Goal: Task Accomplishment & Management: Manage account settings

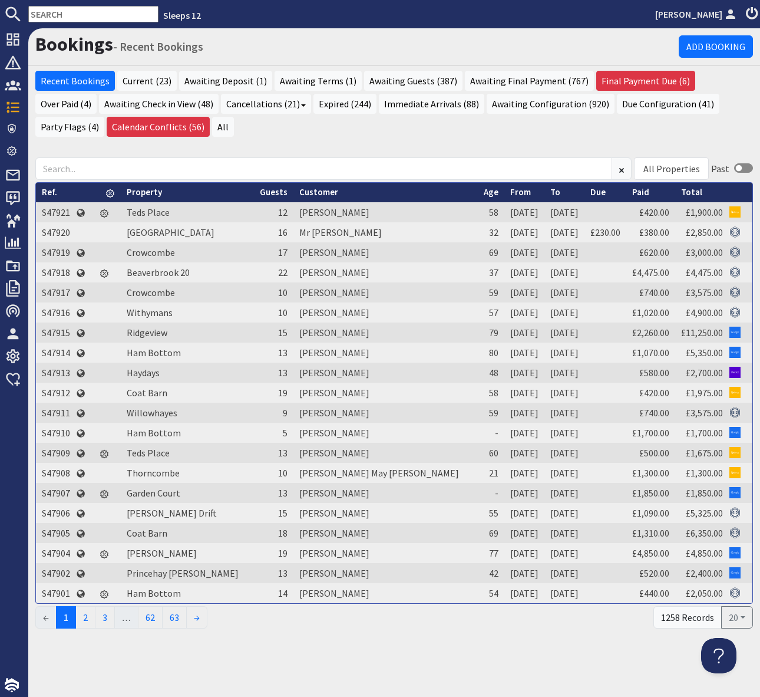
click at [57, 10] on input "text" at bounding box center [93, 14] width 130 height 17
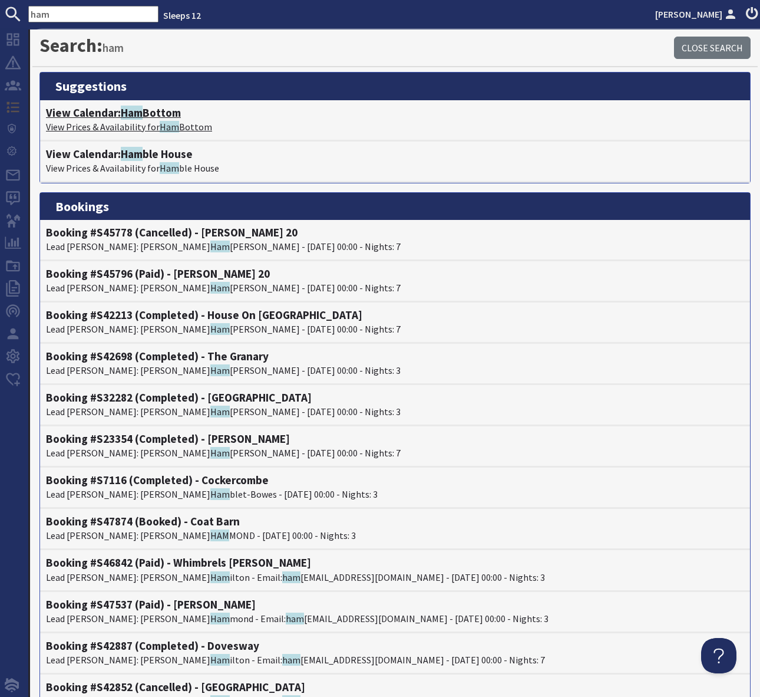
type input "ham"
click at [149, 116] on h4 "View Calendar: Ham Bottom" at bounding box center [395, 113] width 698 height 14
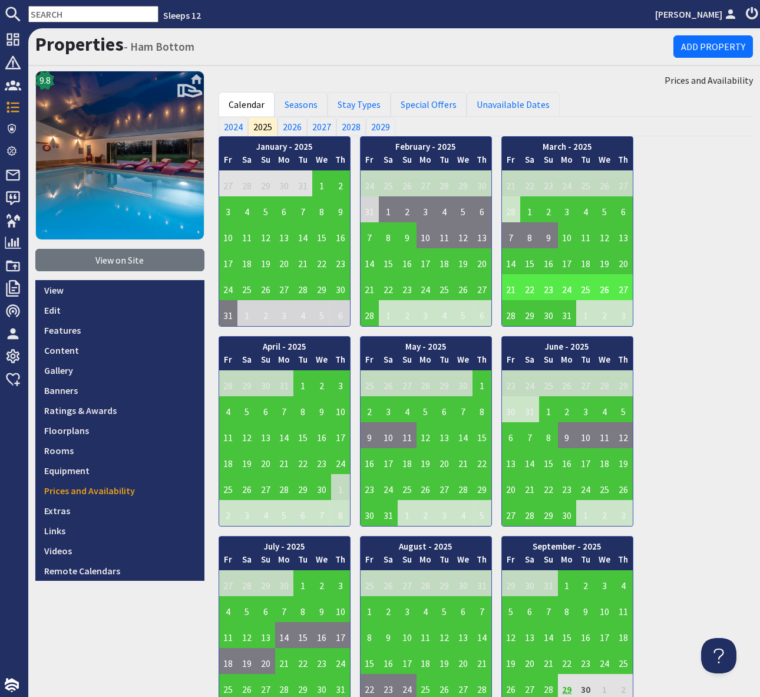
click at [58, 14] on input "text" at bounding box center [93, 14] width 130 height 17
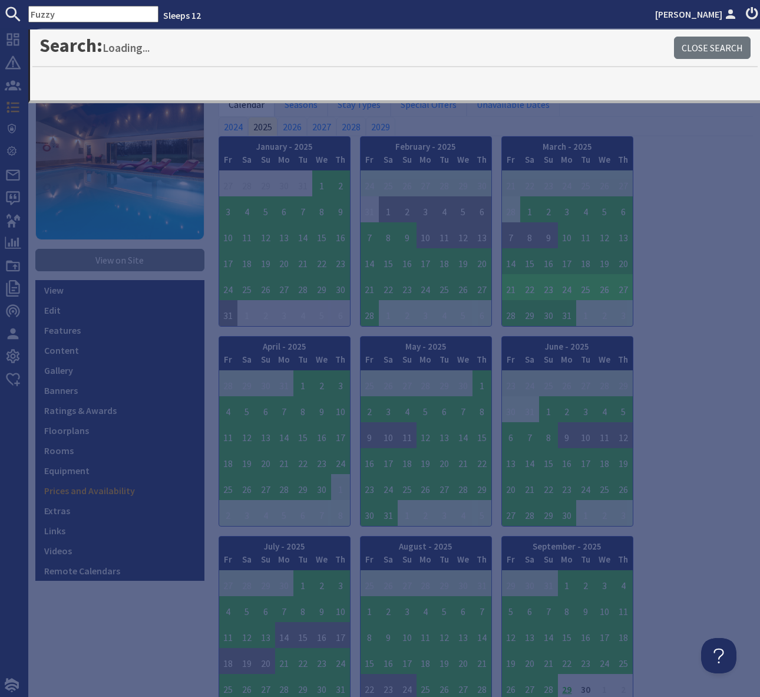
type input "Fuzzy"
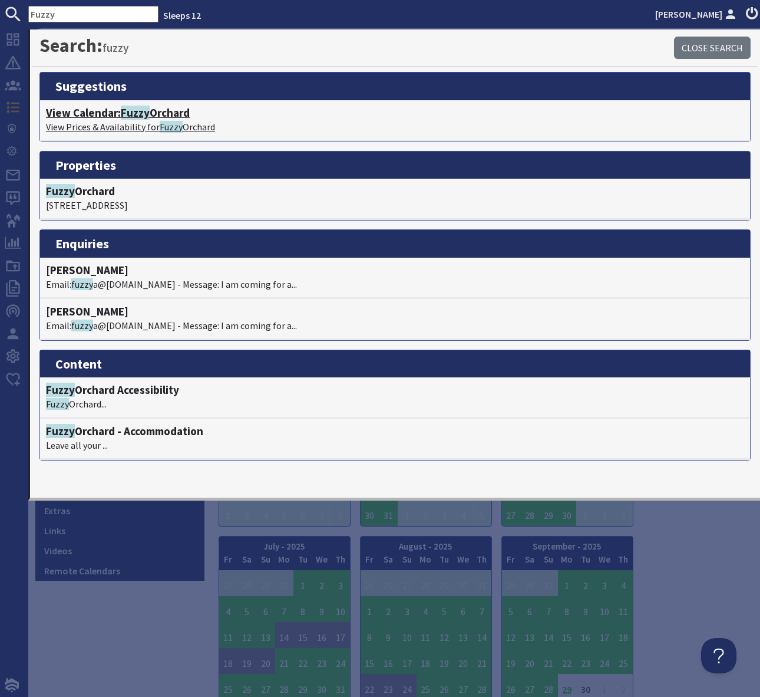
click at [182, 113] on h4 "View Calendar: [PERSON_NAME]" at bounding box center [395, 113] width 698 height 14
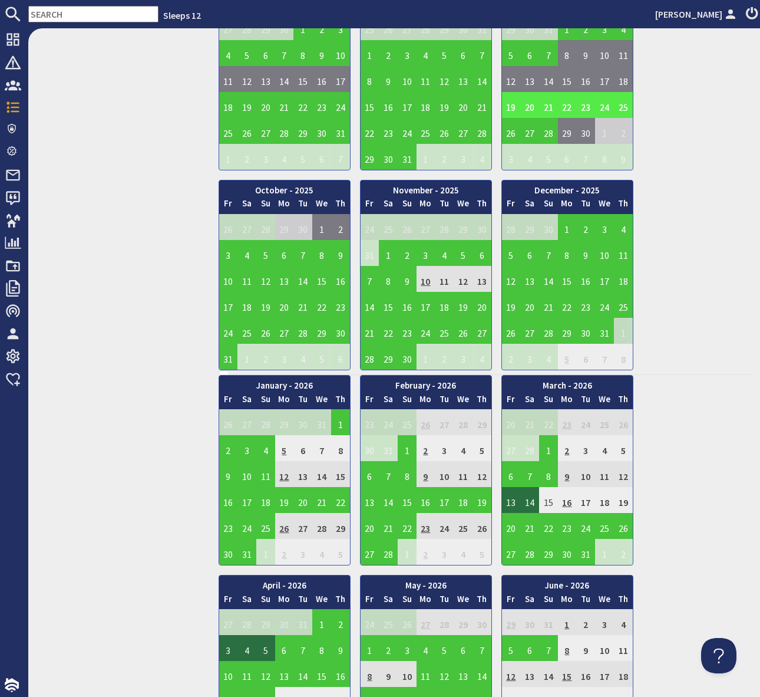
scroll to position [559, 0]
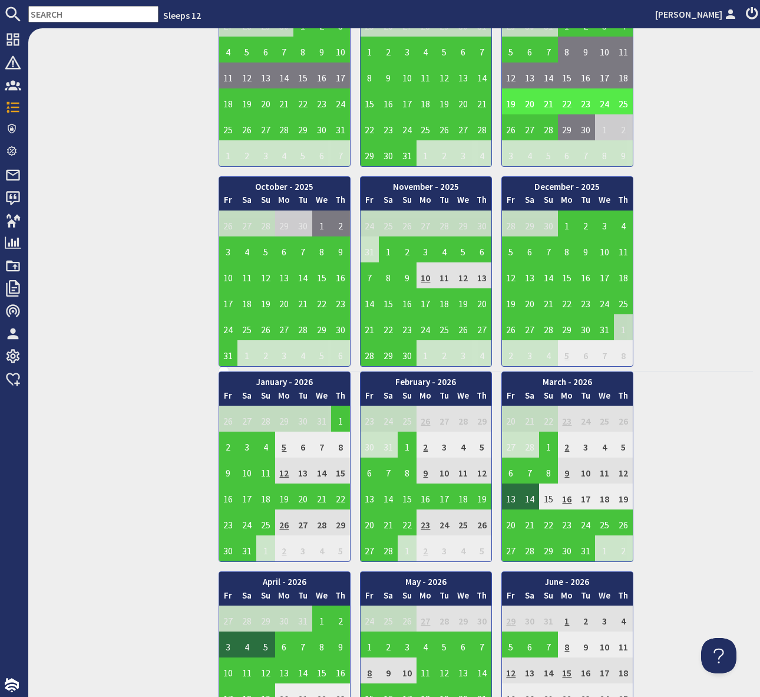
click at [59, 11] on input "text" at bounding box center [93, 14] width 130 height 17
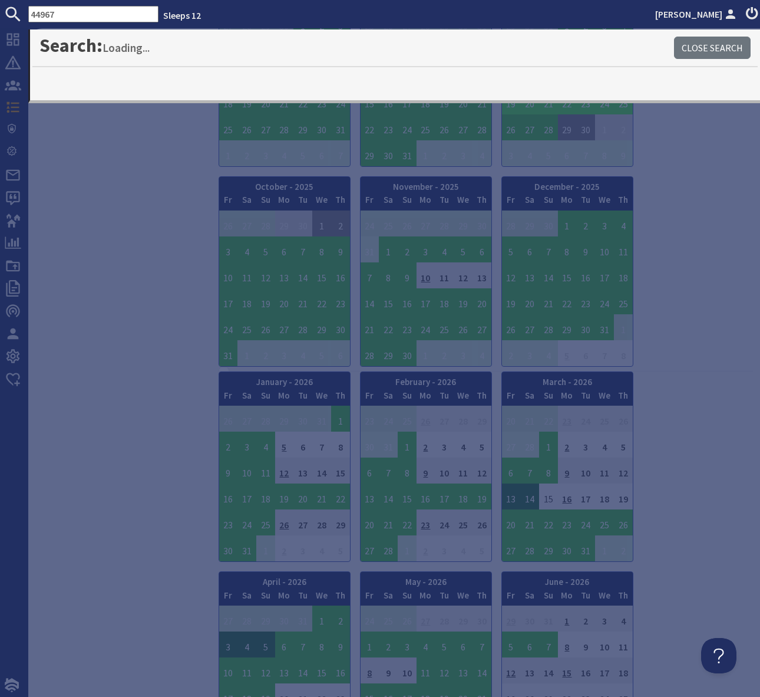
type input "44967"
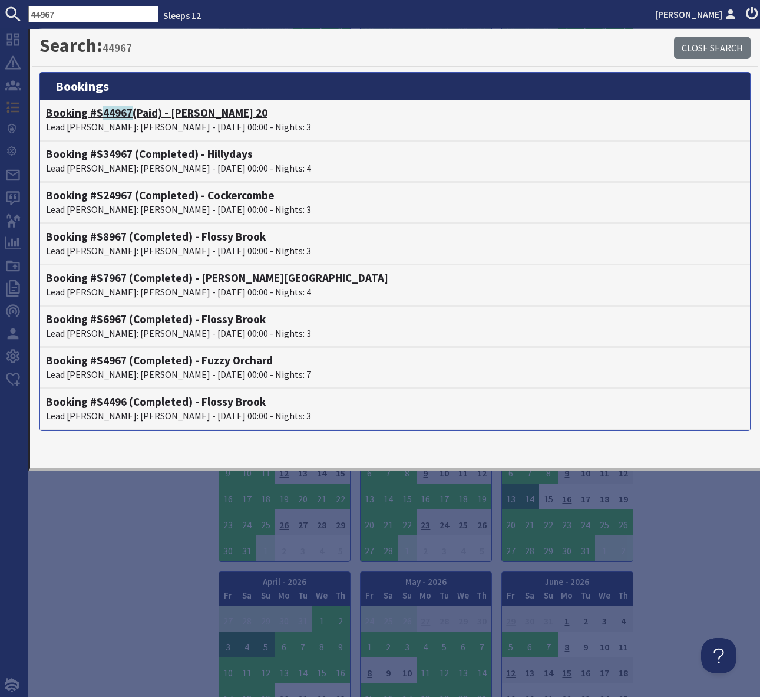
click at [192, 116] on h4 "Booking #S 44967 (Paid) - [PERSON_NAME] 20" at bounding box center [395, 113] width 698 height 14
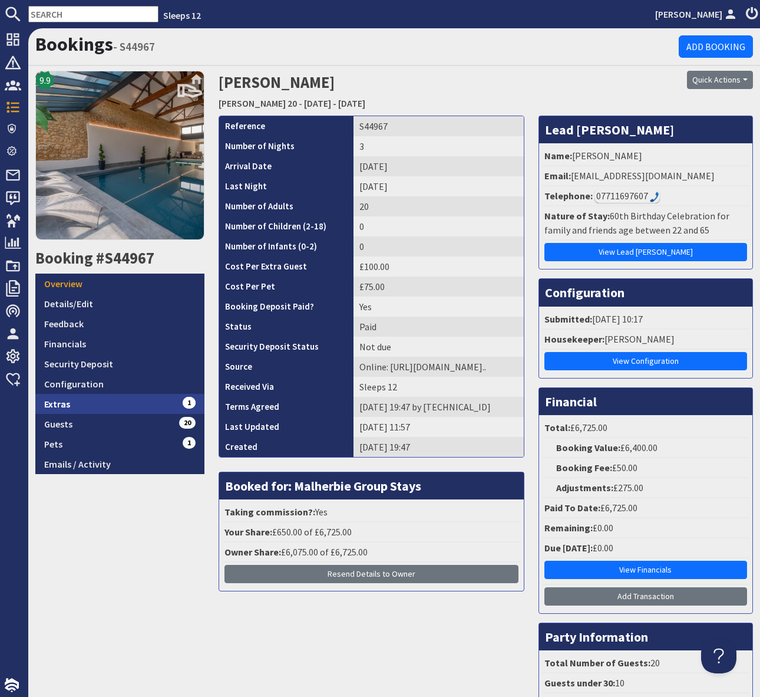
click at [158, 400] on link "Extras 1" at bounding box center [119, 404] width 169 height 20
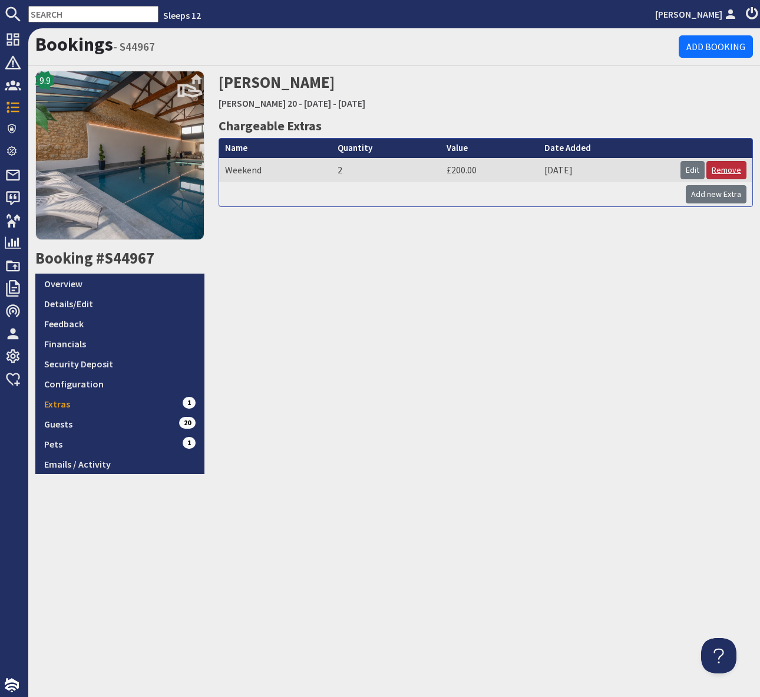
click at [724, 168] on link "Remove" at bounding box center [727, 170] width 40 height 18
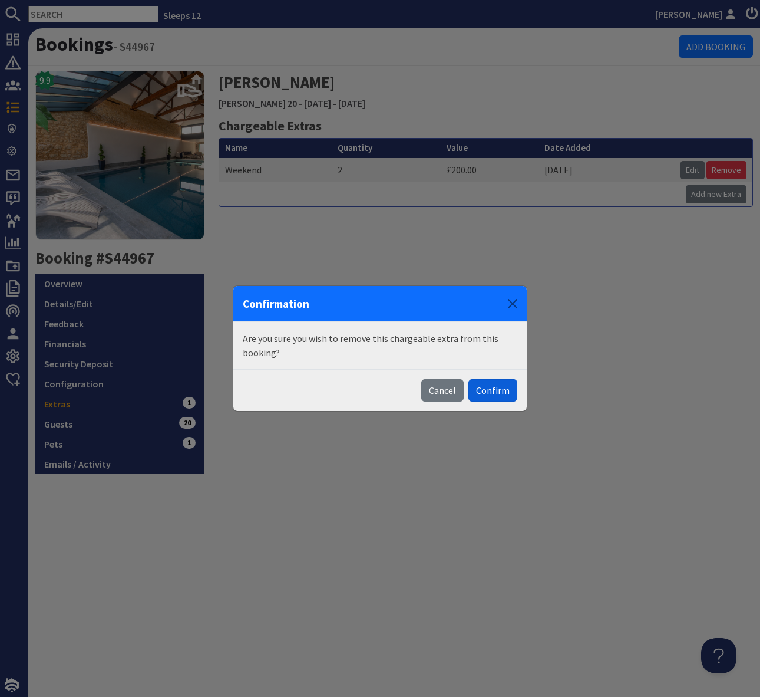
click at [497, 390] on button "Confirm" at bounding box center [493, 390] width 49 height 22
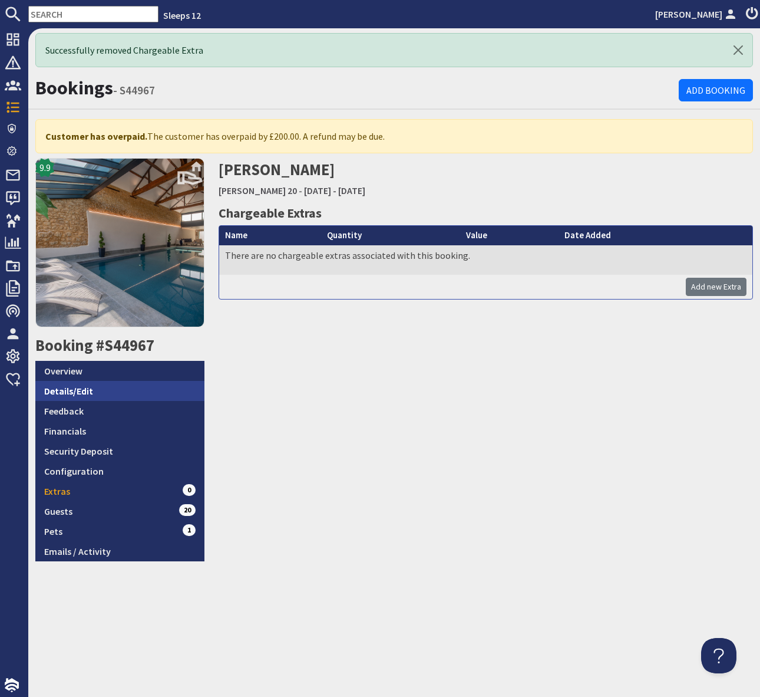
click at [97, 388] on link "Details/Edit" at bounding box center [119, 391] width 169 height 20
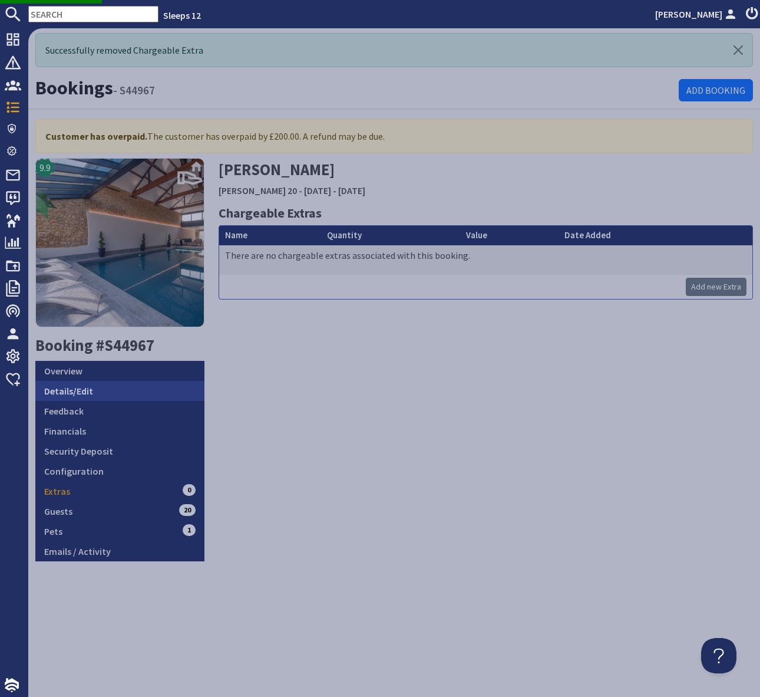
click at [101, 391] on link "Details/Edit" at bounding box center [119, 391] width 169 height 20
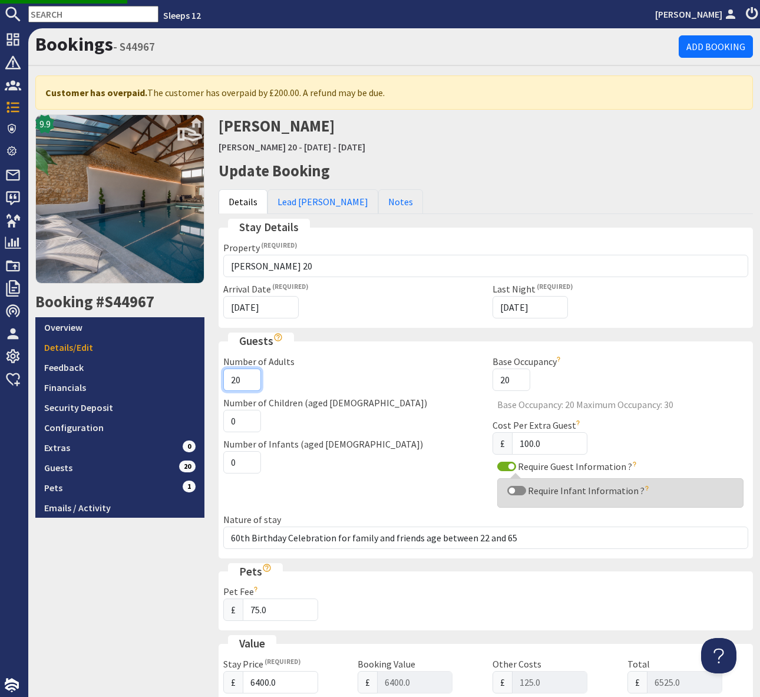
type input "21"
click at [248, 373] on input "21" at bounding box center [242, 379] width 38 height 22
type input "22"
click at [248, 374] on input "22" at bounding box center [242, 379] width 38 height 22
click at [377, 405] on div "Number of Children (aged [DEMOGRAPHIC_DATA]) 0" at bounding box center [351, 414] width 270 height 37
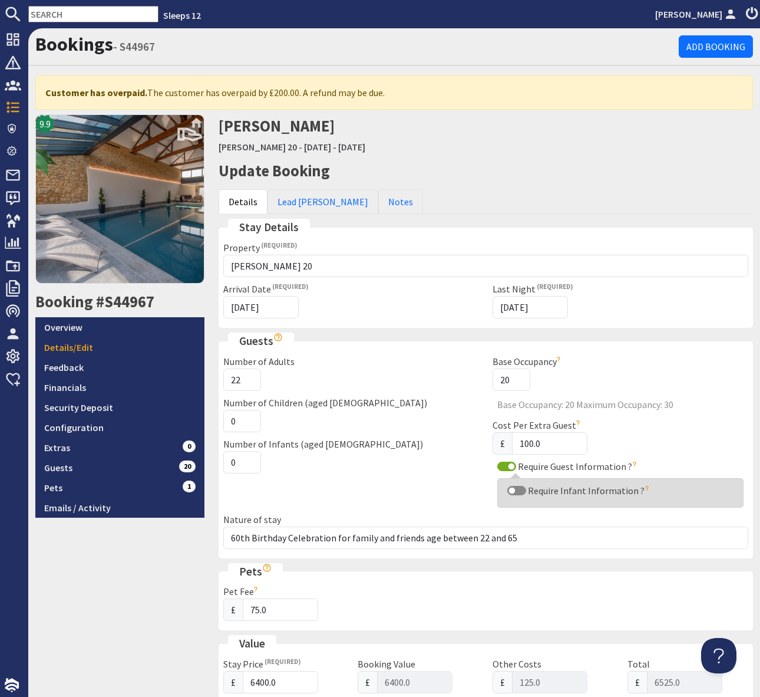
scroll to position [533, 0]
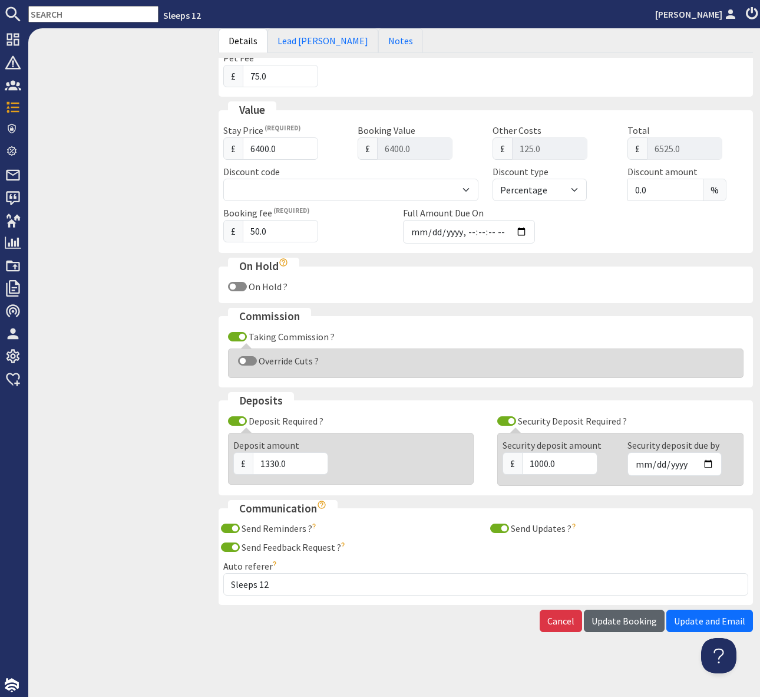
click at [627, 618] on span "Update Booking" at bounding box center [624, 621] width 65 height 12
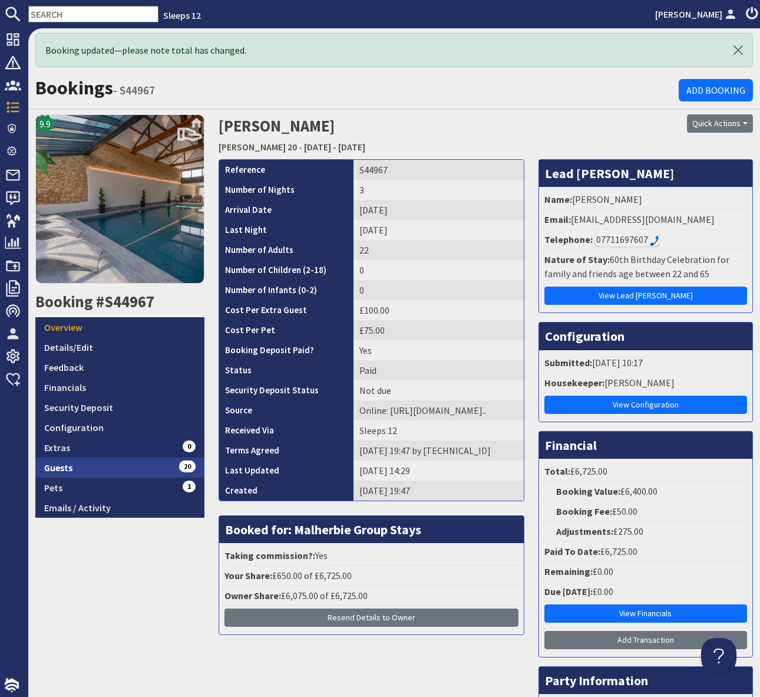
click at [143, 465] on link "Guests 20" at bounding box center [119, 467] width 169 height 20
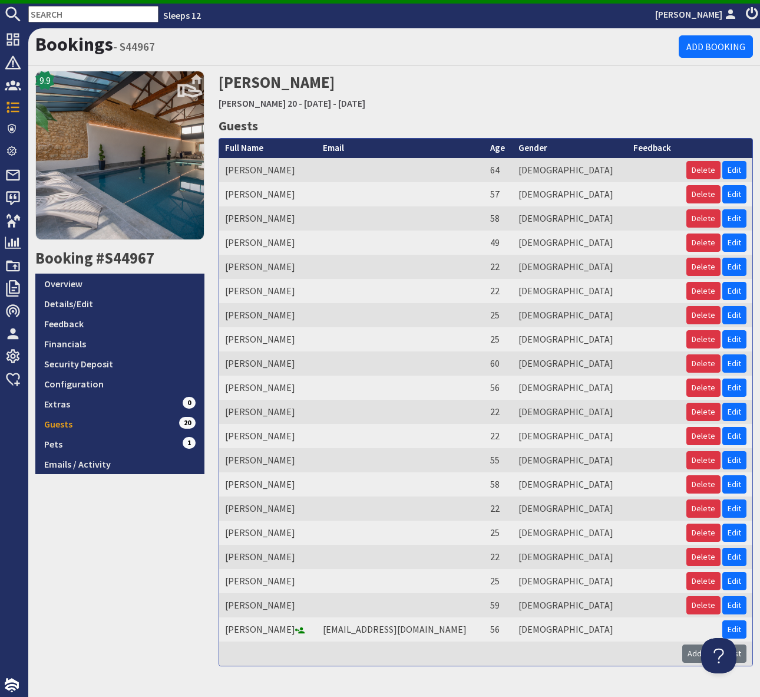
scroll to position [28, 0]
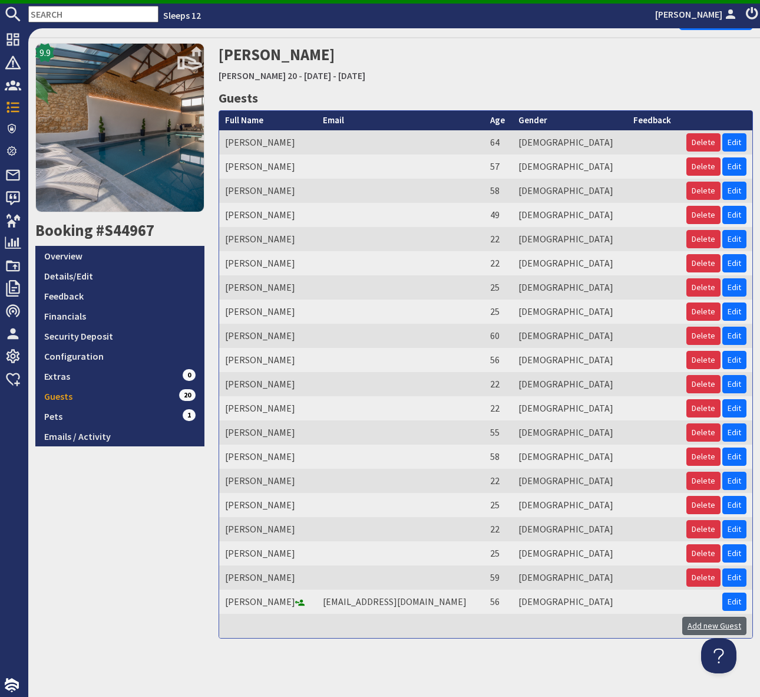
click at [704, 621] on link "Add new Guest" at bounding box center [715, 626] width 64 height 18
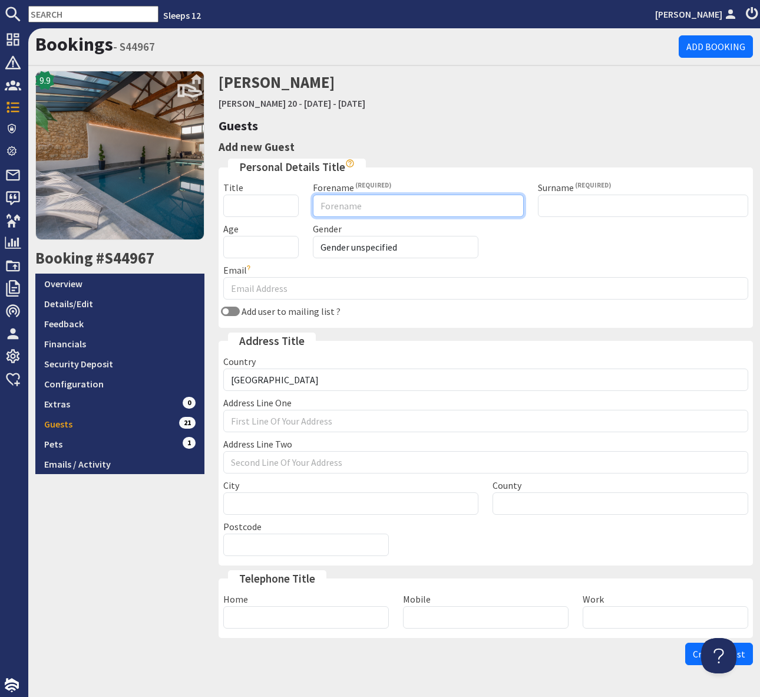
click at [359, 208] on input "Forename" at bounding box center [418, 206] width 210 height 22
type input "[PERSON_NAME]"
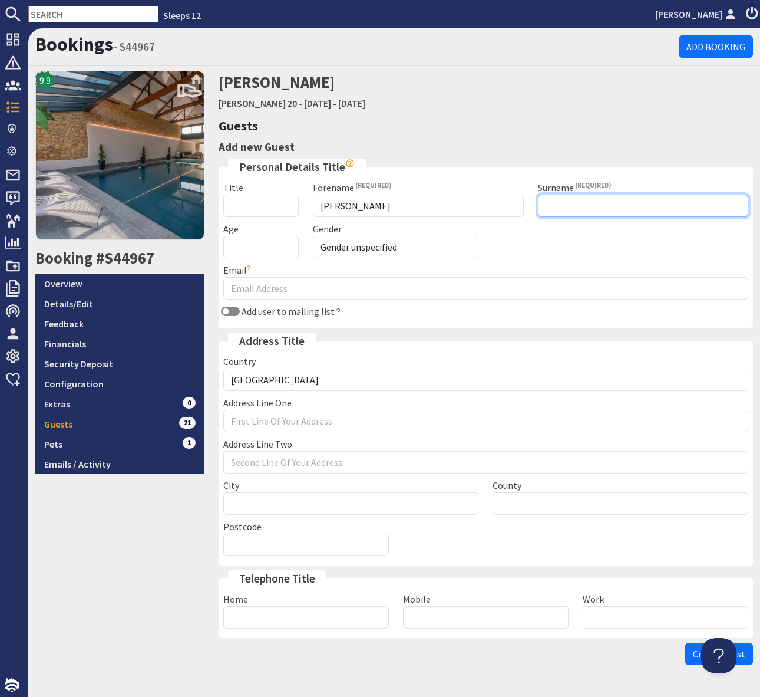
click at [563, 208] on input "Surname" at bounding box center [643, 206] width 210 height 22
type input "[PERSON_NAME]"
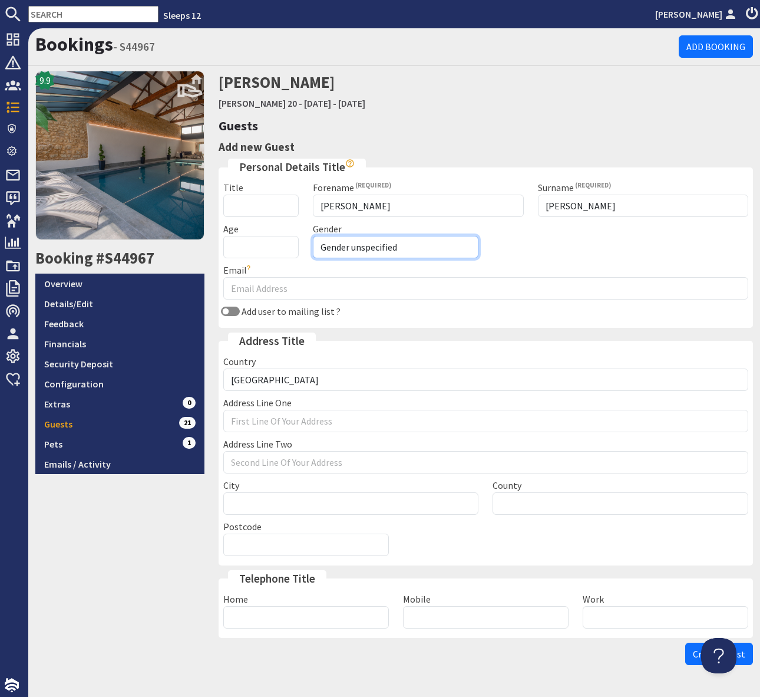
click at [404, 251] on select "Gender unspecified Gender [DEMOGRAPHIC_DATA] Gender [DEMOGRAPHIC_DATA]" at bounding box center [396, 247] width 166 height 22
select select "gender_[DEMOGRAPHIC_DATA]"
drag, startPoint x: 226, startPoint y: 240, endPoint x: 196, endPoint y: 247, distance: 31.3
click at [226, 240] on input "Age" at bounding box center [261, 247] width 76 height 22
type input "19"
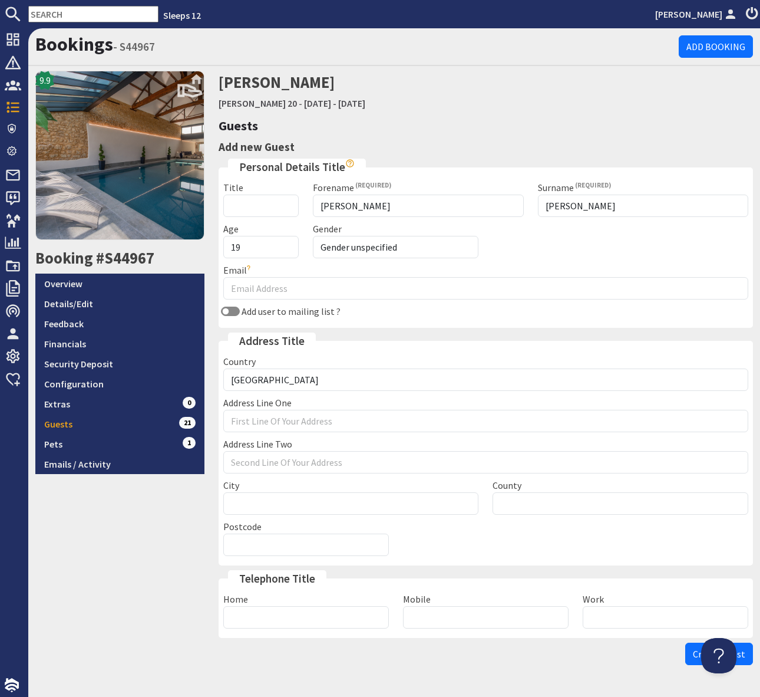
click at [552, 248] on div "Title Forename [PERSON_NAME] Surname [PERSON_NAME] Age [DEMOGRAPHIC_DATA] Gende…" at bounding box center [486, 251] width 540 height 143
click at [746, 654] on button "Create Guest" at bounding box center [720, 653] width 68 height 22
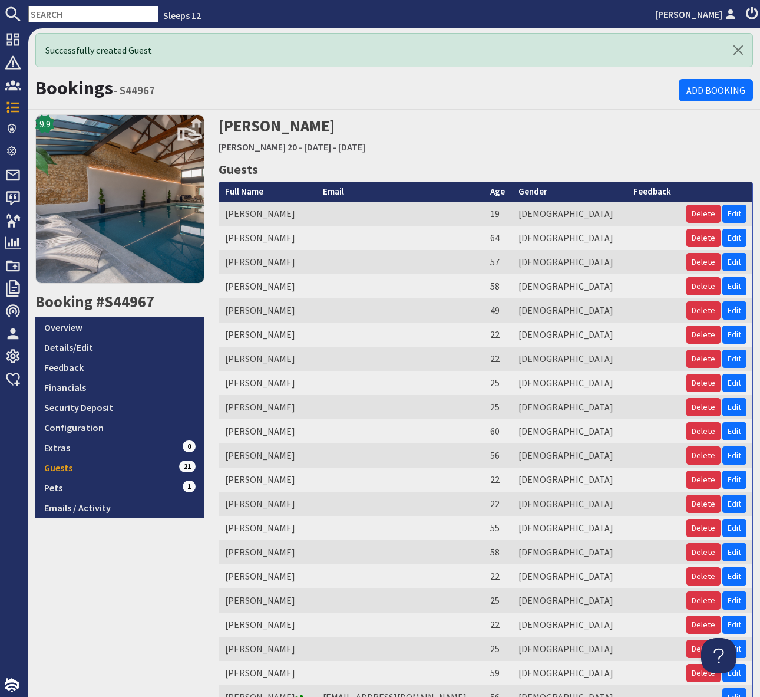
scroll to position [95, 0]
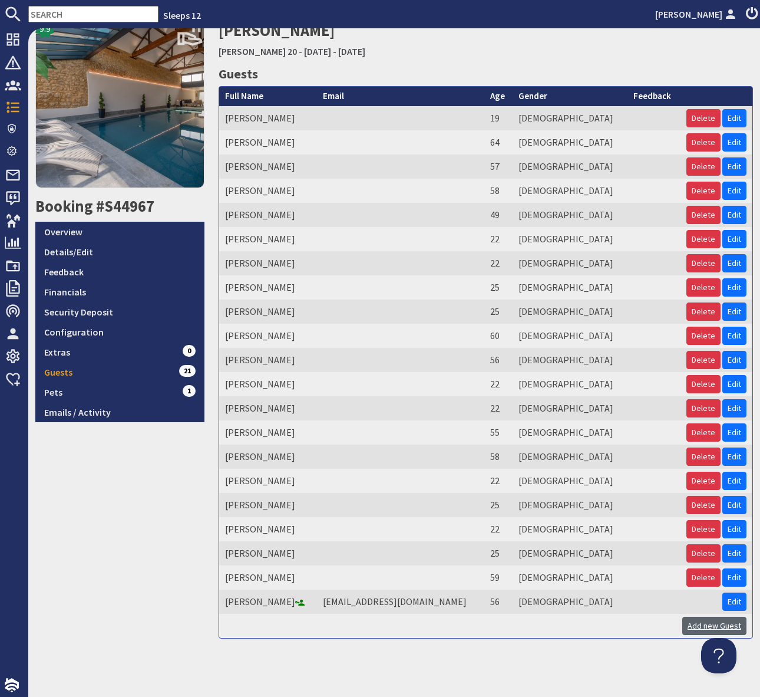
click at [707, 621] on link "Add new Guest" at bounding box center [715, 626] width 64 height 18
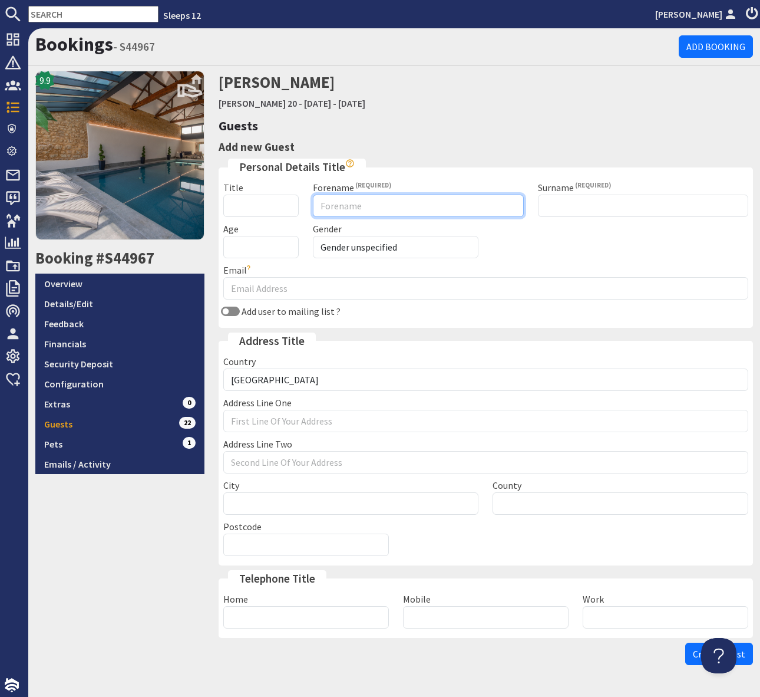
click at [350, 206] on input "Forename" at bounding box center [418, 206] width 210 height 22
type input "[PERSON_NAME]"
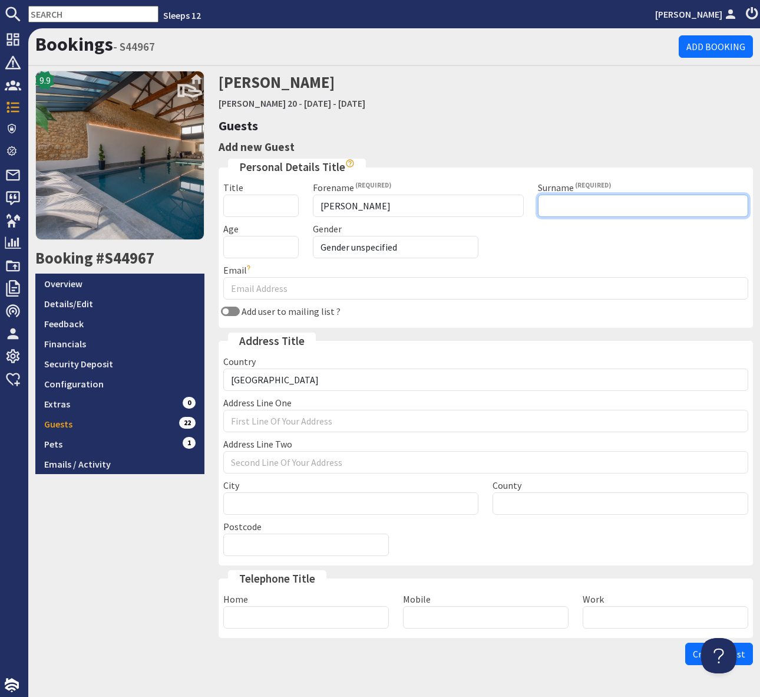
click at [552, 207] on input "Surname" at bounding box center [643, 206] width 210 height 22
type input "Wood"
click at [388, 242] on select "Gender unspecified Gender [DEMOGRAPHIC_DATA] Gender [DEMOGRAPHIC_DATA]" at bounding box center [396, 247] width 166 height 22
select select "gender_[DEMOGRAPHIC_DATA]"
click at [240, 240] on input "Age" at bounding box center [261, 247] width 76 height 22
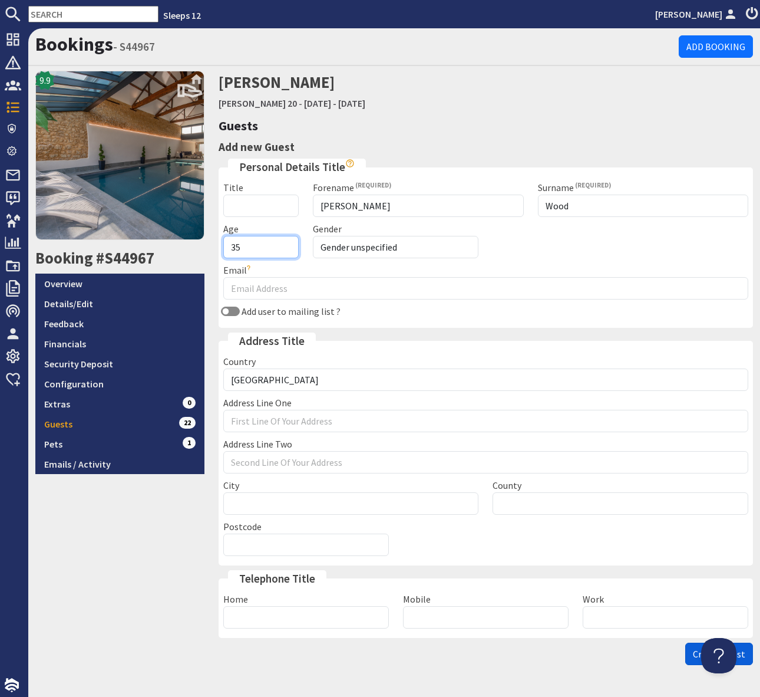
type input "35"
click at [744, 652] on span "Create Guest" at bounding box center [719, 654] width 52 height 12
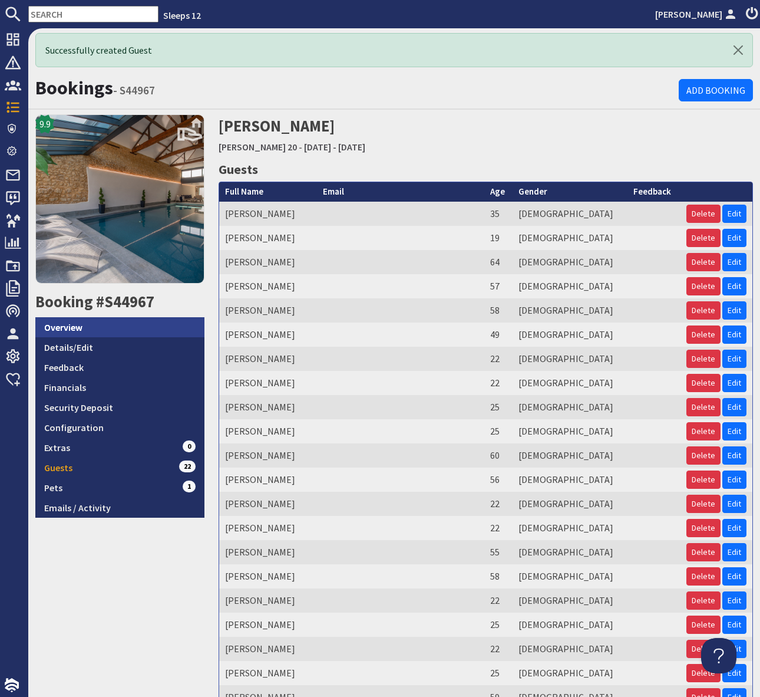
click at [97, 326] on link "Overview" at bounding box center [119, 327] width 169 height 20
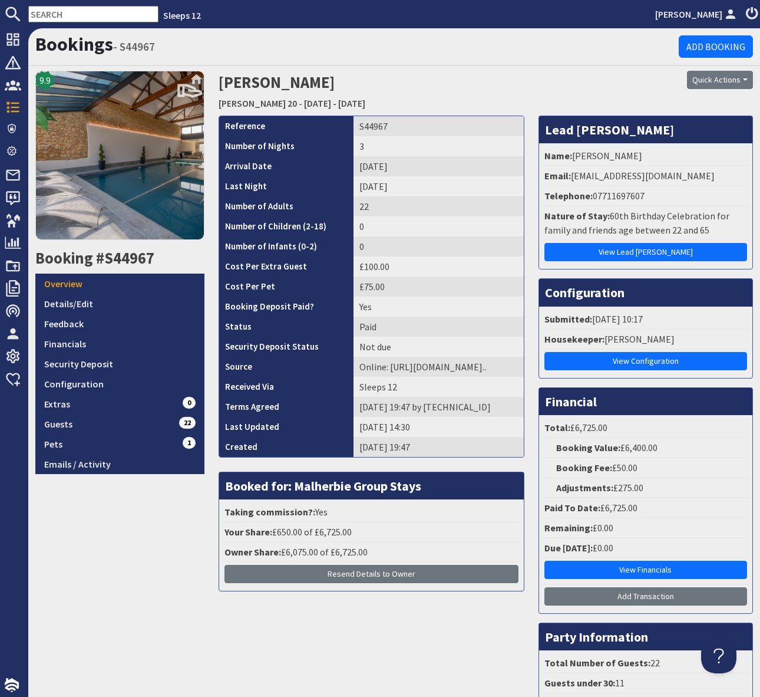
click at [727, 95] on div "Quick Actions Send Booking Update Rebook Cancel Booking Print" at bounding box center [668, 93] width 183 height 44
click at [752, 75] on button "Quick Actions" at bounding box center [720, 80] width 66 height 18
click at [707, 104] on span "Send Booking Update" at bounding box center [700, 106] width 87 height 12
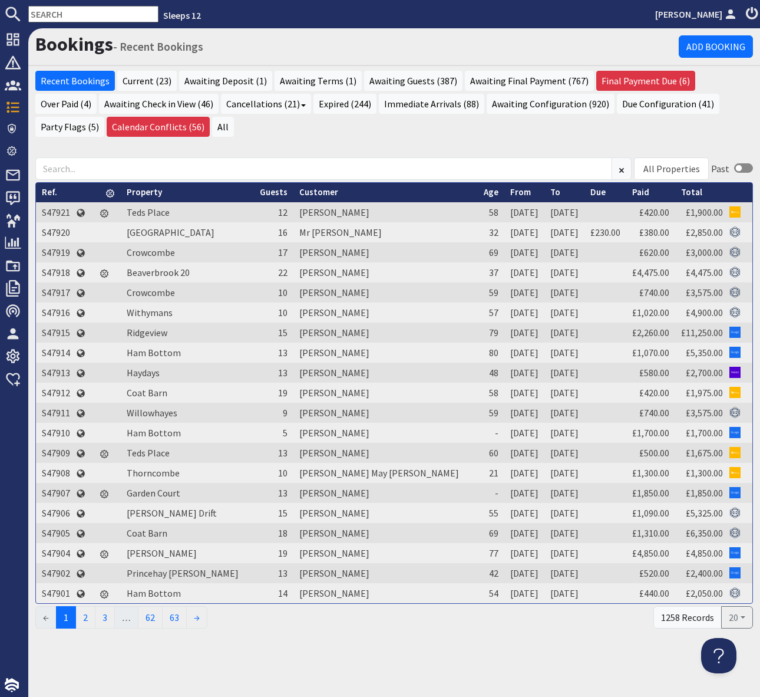
click at [59, 11] on input "text" at bounding box center [93, 14] width 130 height 17
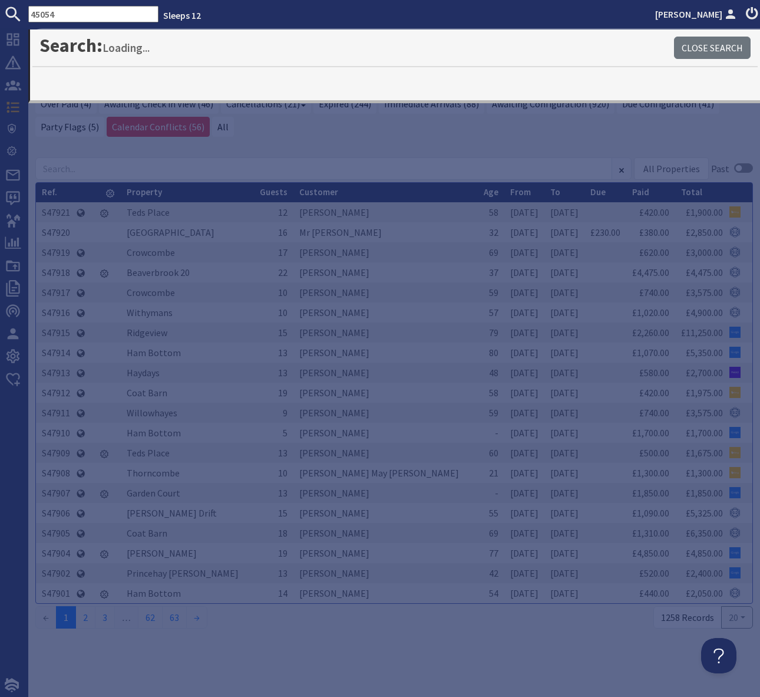
type input "45054"
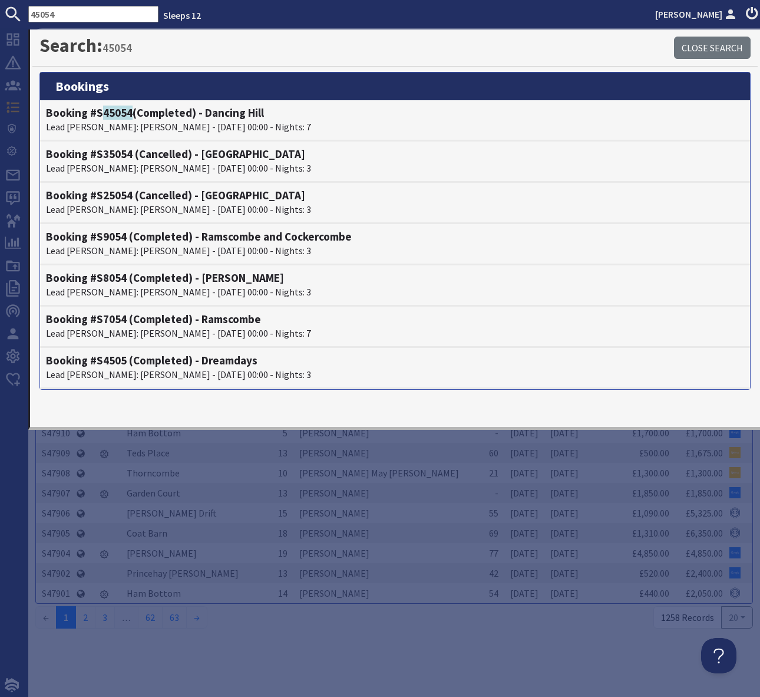
click at [519, 224] on li "Booking #S9054 (Completed) - Ramscombe and Cockercombe Lead Booker: John Tripp …" at bounding box center [395, 244] width 710 height 41
click at [158, 117] on h4 "Booking #S 45054 (Completed) - Dancing Hill" at bounding box center [395, 113] width 698 height 14
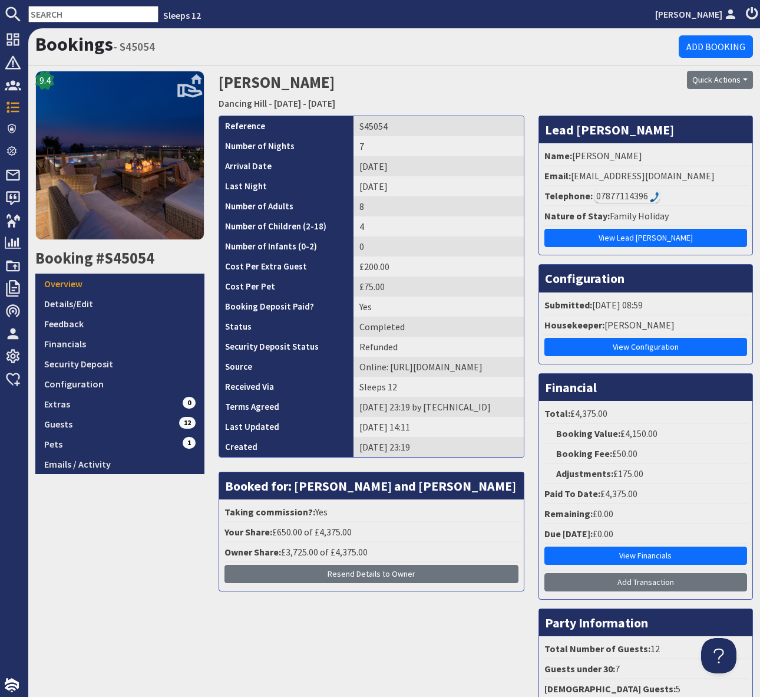
click at [329, 45] on h1 "Bookings - S45054" at bounding box center [357, 44] width 644 height 22
click at [203, 55] on h1 "Bookings - S45054" at bounding box center [357, 44] width 644 height 22
click at [180, 586] on div "9.4 Booking #S45054 Overview Details/Edit Feedback Financials Security Deposit …" at bounding box center [119, 418] width 183 height 694
click at [460, 67] on div "Bookings - S45054 Add Booking 9.4 Booking #S45054 Overview Details/Edit Feedbac…" at bounding box center [394, 396] width 732 height 736
click at [118, 365] on link "Security Deposit" at bounding box center [119, 364] width 169 height 20
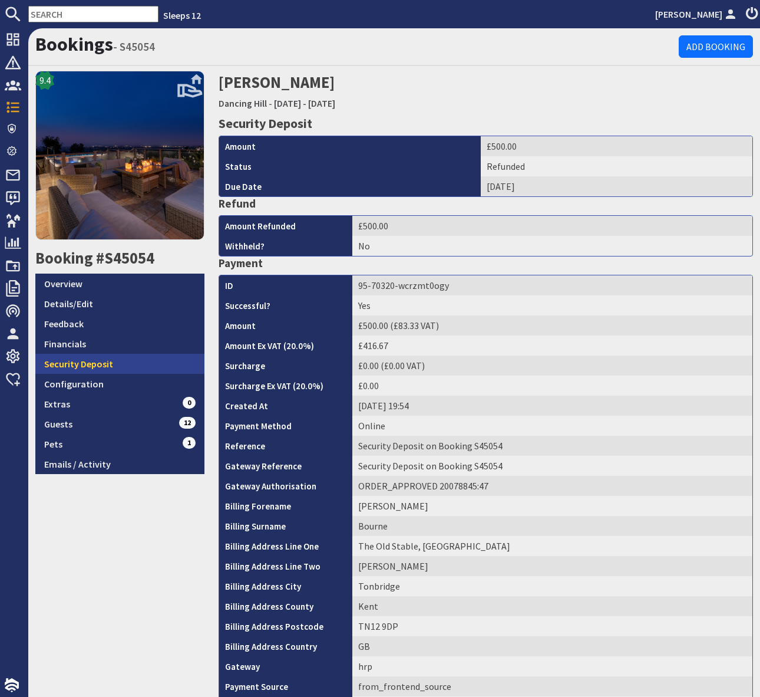
drag, startPoint x: 119, startPoint y: 365, endPoint x: 143, endPoint y: 364, distance: 23.6
click at [120, 365] on link "Security Deposit" at bounding box center [119, 364] width 169 height 20
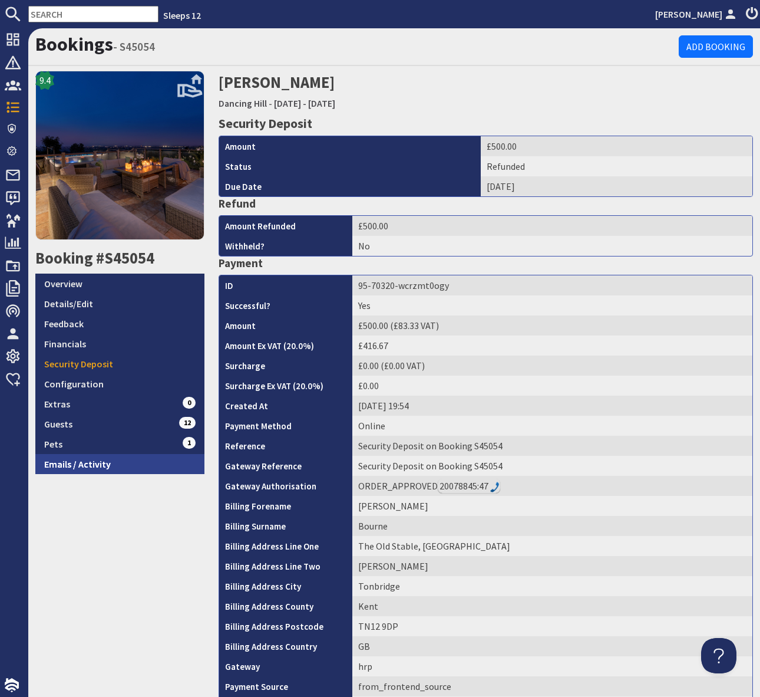
click at [88, 460] on link "Emails / Activity" at bounding box center [119, 464] width 169 height 20
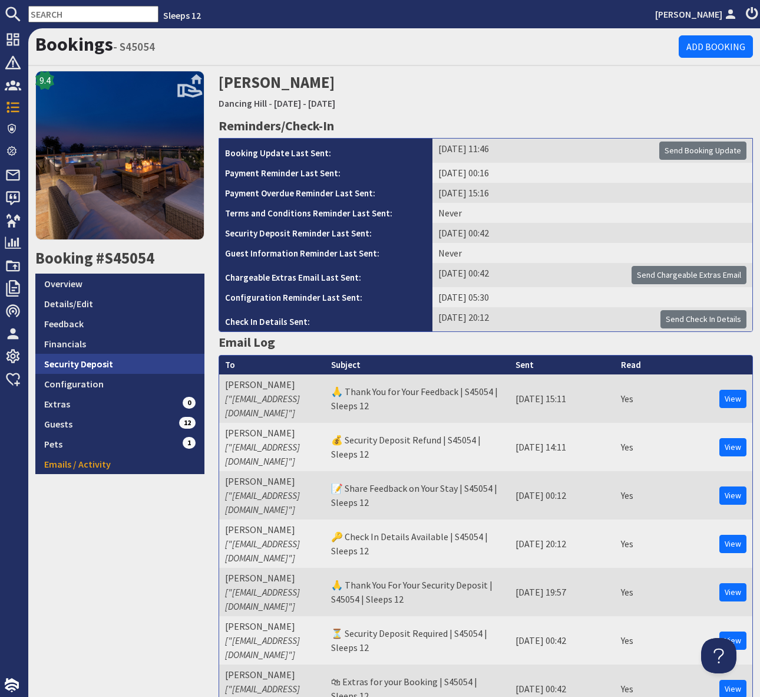
click at [124, 360] on link "Security Deposit" at bounding box center [119, 364] width 169 height 20
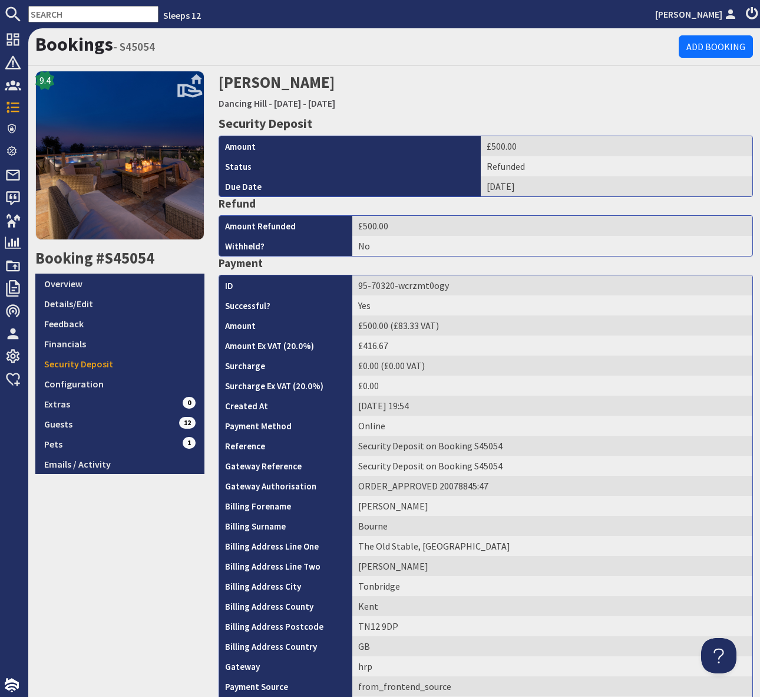
scroll to position [202, 0]
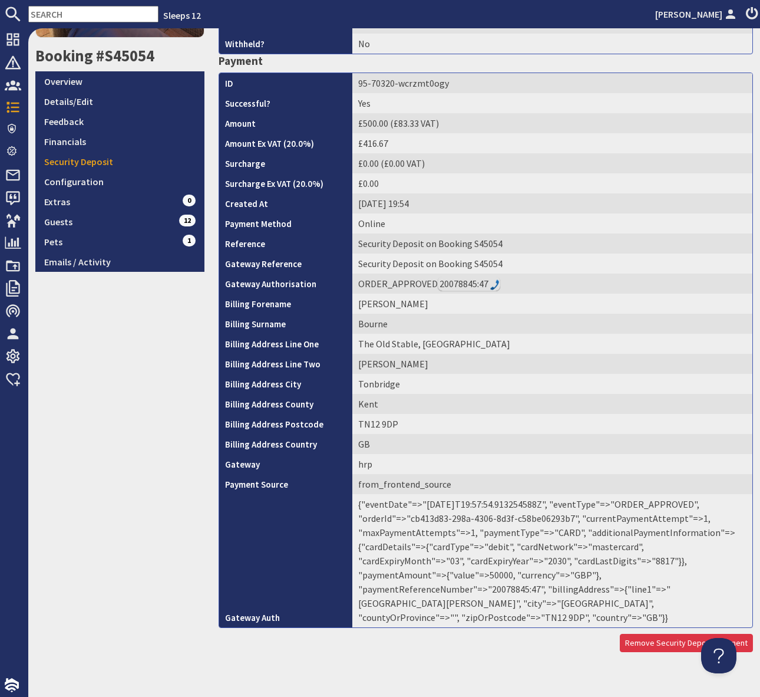
click at [593, 571] on td "{"eventDate"=>"2025-08-07T19:57:54.913254588Z", "eventType"=>"ORDER_APPROVED", …" at bounding box center [552, 560] width 400 height 133
copy td "20078845"
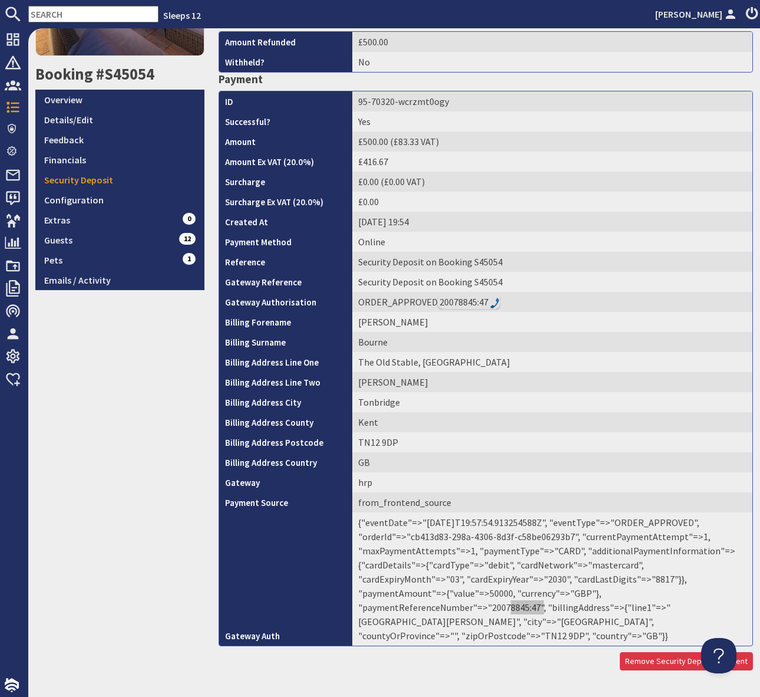
scroll to position [0, 0]
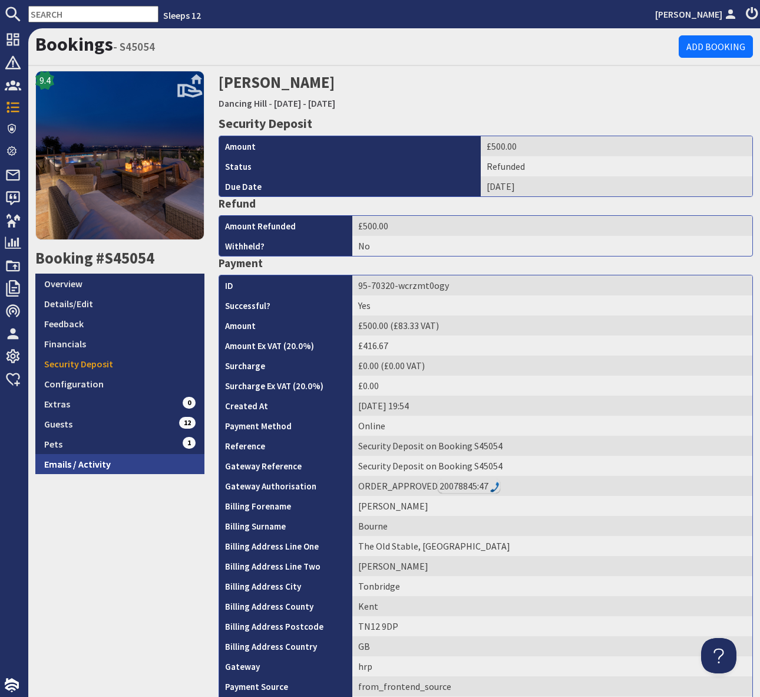
click at [106, 463] on link "Emails / Activity" at bounding box center [119, 464] width 169 height 20
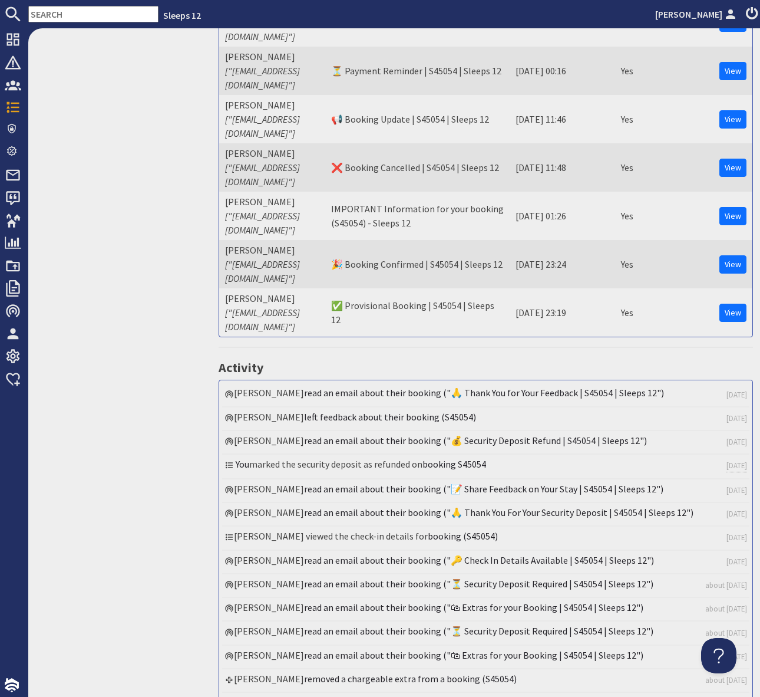
scroll to position [1353, 0]
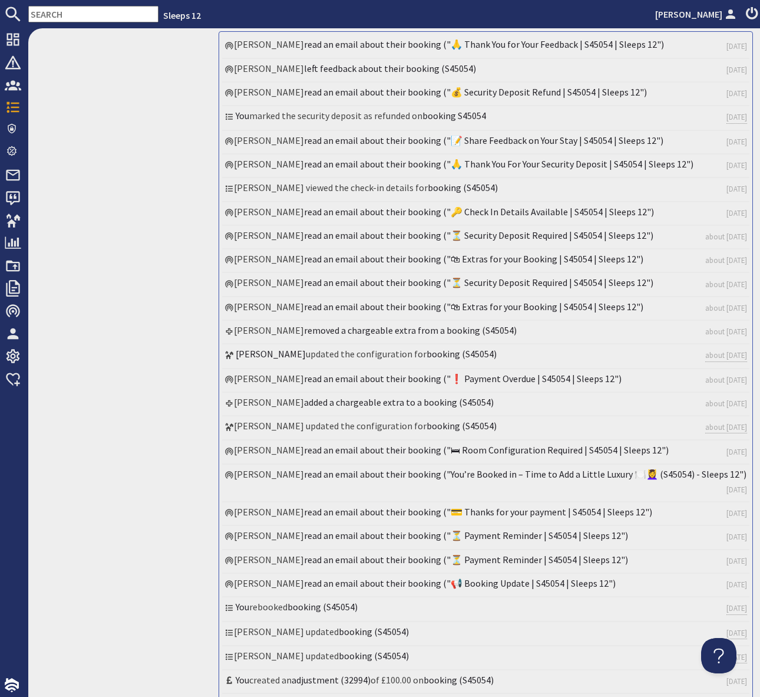
click at [65, 12] on input "text" at bounding box center [93, 14] width 130 height 17
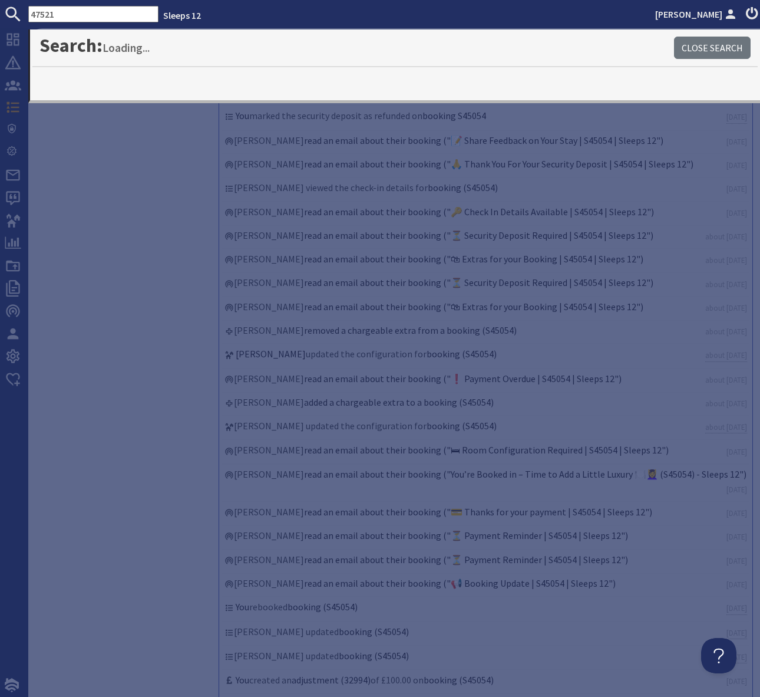
type input "47521"
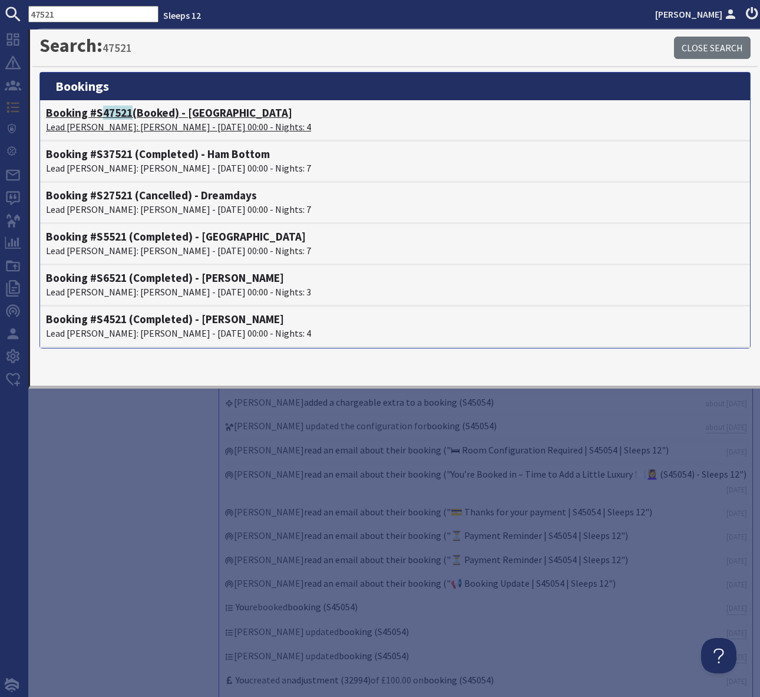
click at [220, 117] on h4 "Booking #S 47521 (Booked) - Ridgeview" at bounding box center [395, 113] width 698 height 14
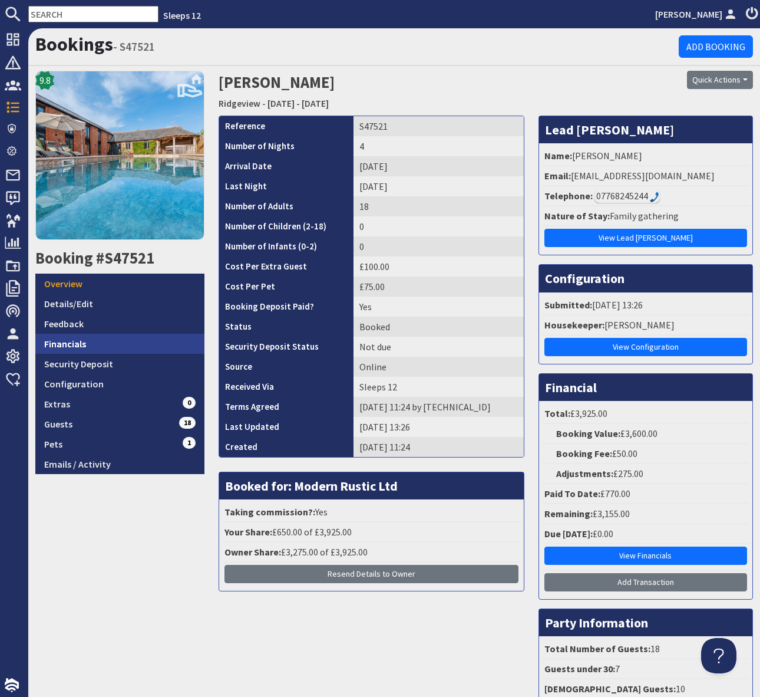
click at [102, 341] on link "Financials" at bounding box center [119, 344] width 169 height 20
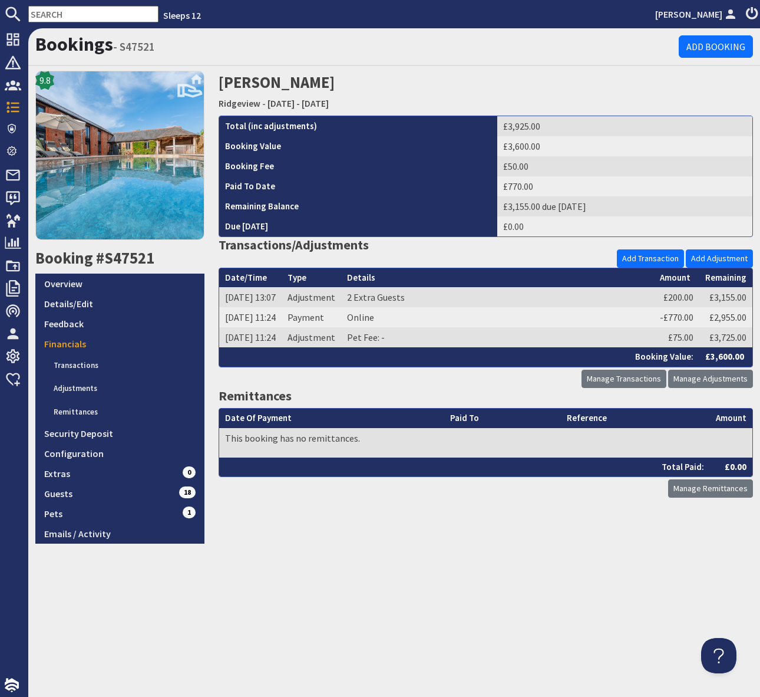
click at [61, 11] on input "text" at bounding box center [93, 14] width 130 height 17
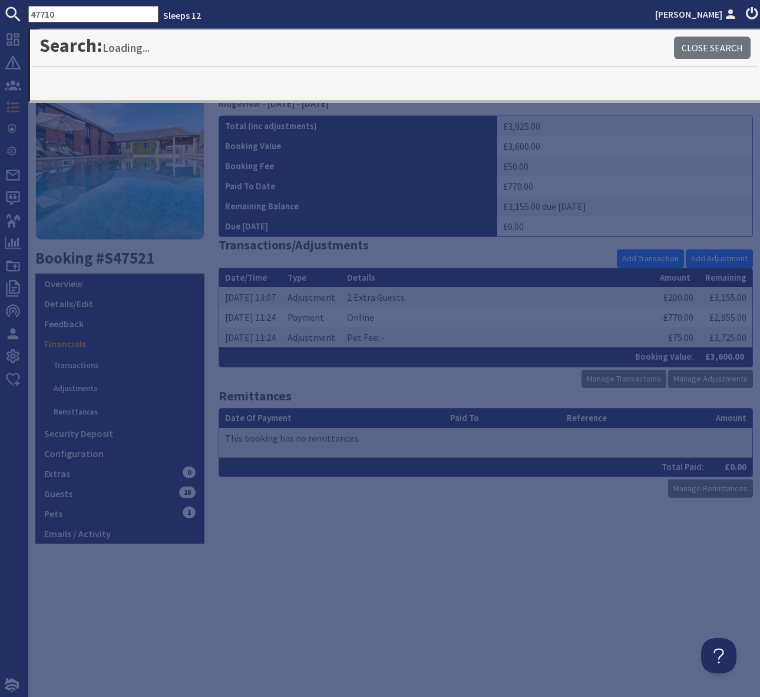
type input "47710"
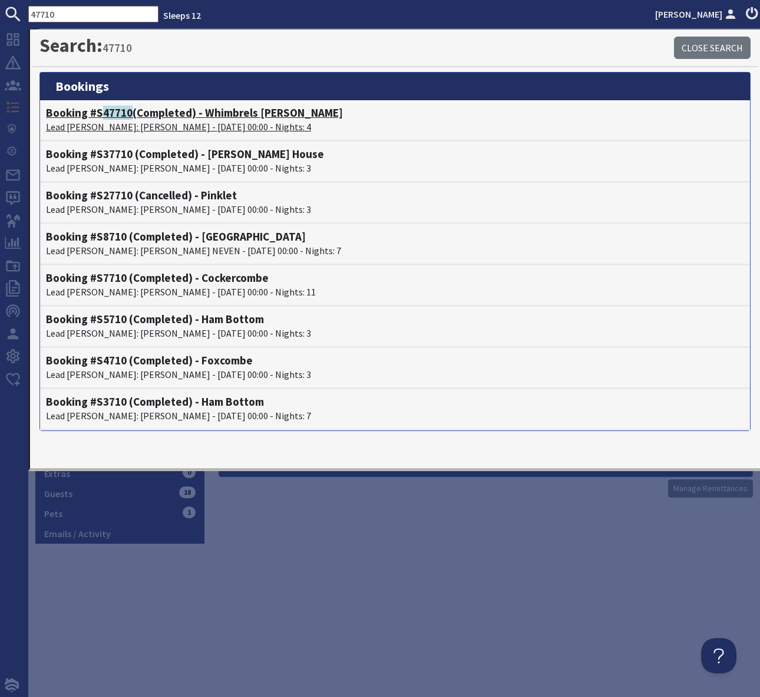
click at [230, 111] on h4 "Booking #S 47710 (Completed) - Whimbrels Barton" at bounding box center [395, 113] width 698 height 14
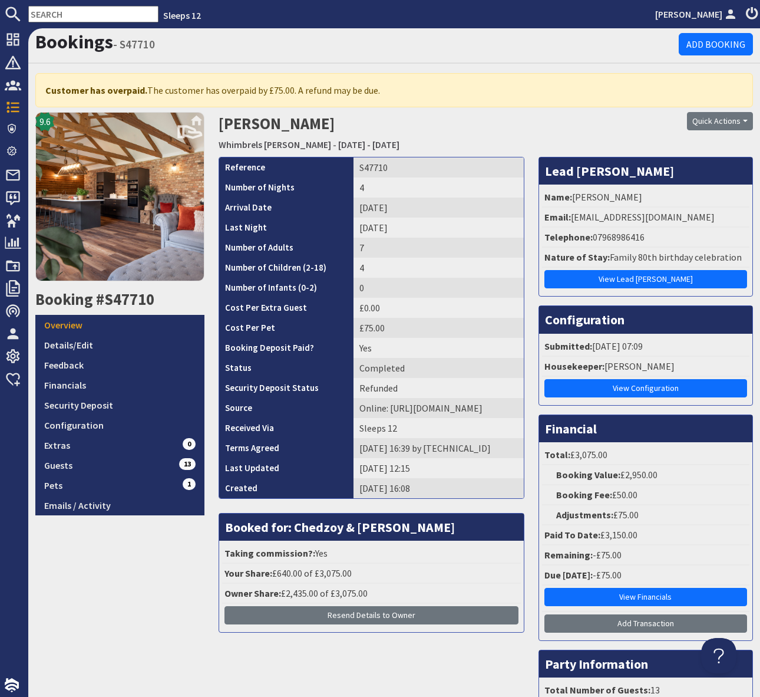
click at [537, 116] on h2 "Val Hurn Whimbrels Barton - Monday 25/08/2025 - Thursday 28/08/2025" at bounding box center [395, 133] width 352 height 42
click at [474, 110] on div "Customer has overpaid. The customer has overpaid by £75.00. A refund may be due." at bounding box center [394, 90] width 732 height 44
click at [95, 402] on link "Security Deposit" at bounding box center [119, 405] width 169 height 20
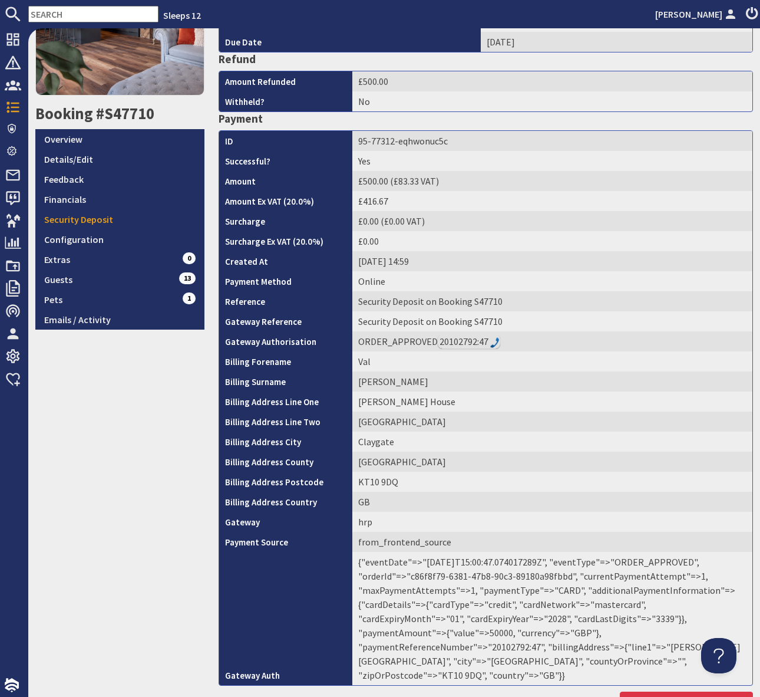
scroll to position [246, 0]
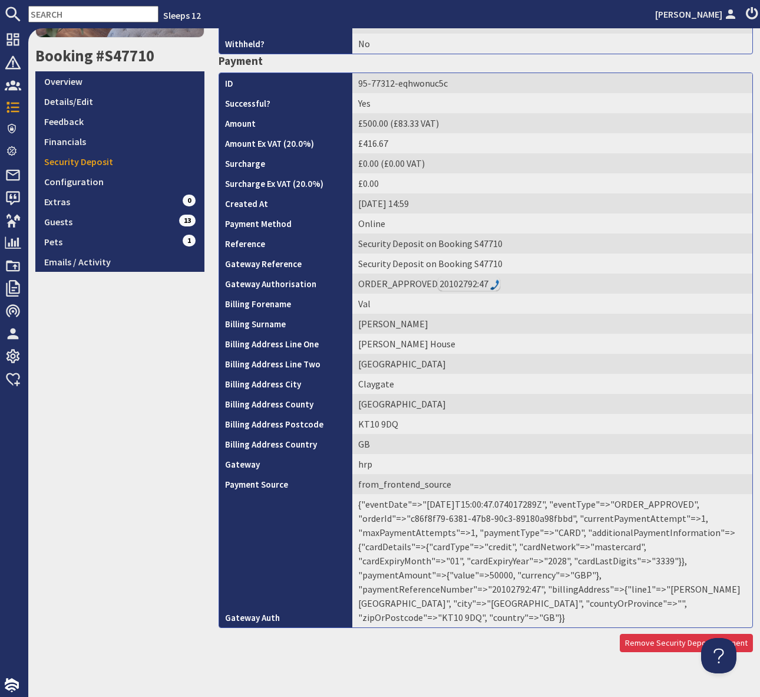
click at [590, 574] on td "{"eventDate"=>"2025-08-23T15:00:47.074017289Z", "eventType"=>"ORDER_APPROVED", …" at bounding box center [552, 560] width 400 height 133
copy td "20102792"
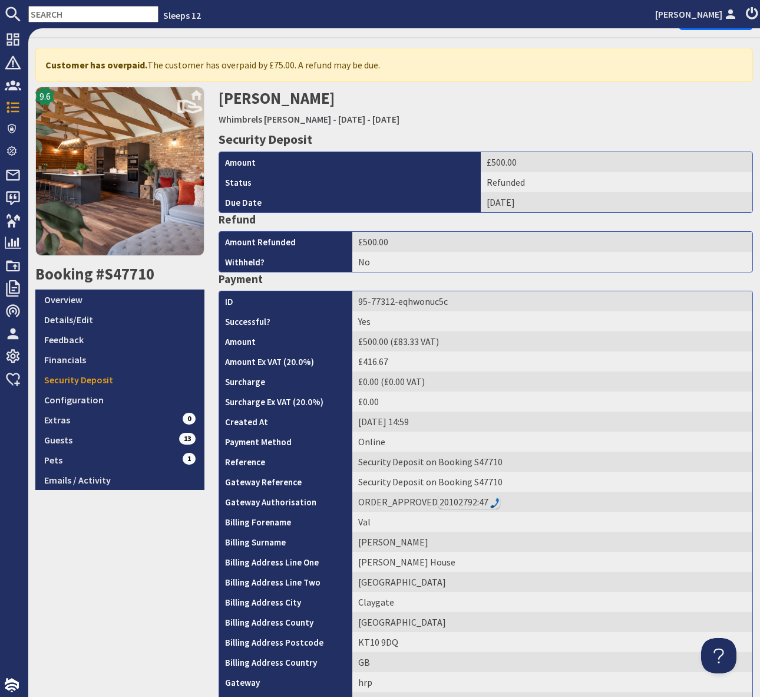
scroll to position [0, 0]
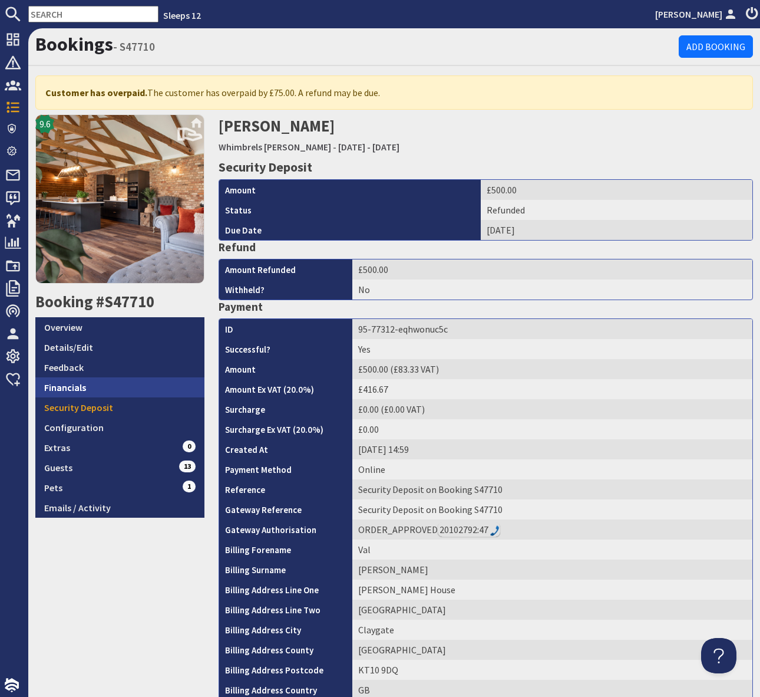
click at [83, 387] on link "Financials" at bounding box center [119, 387] width 169 height 20
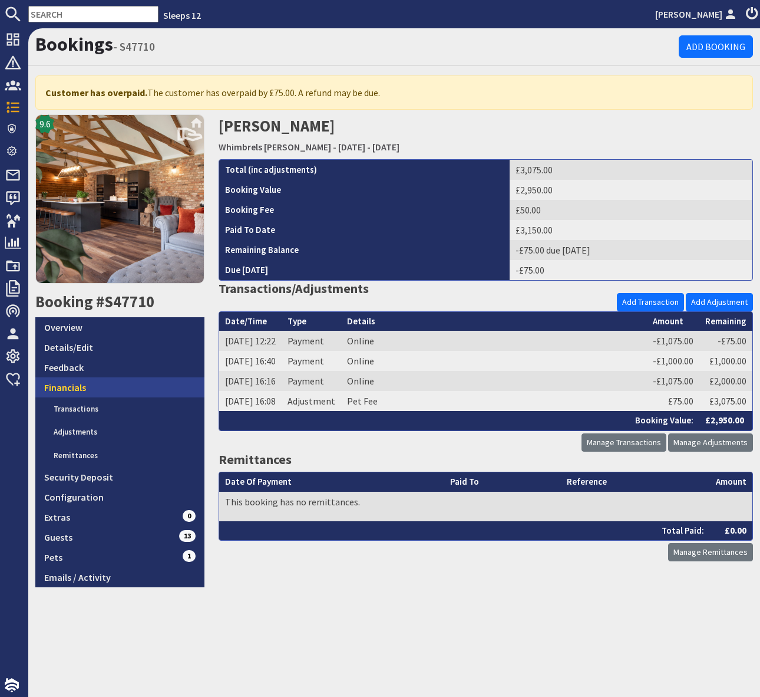
click at [83, 387] on link "Financials" at bounding box center [119, 387] width 169 height 20
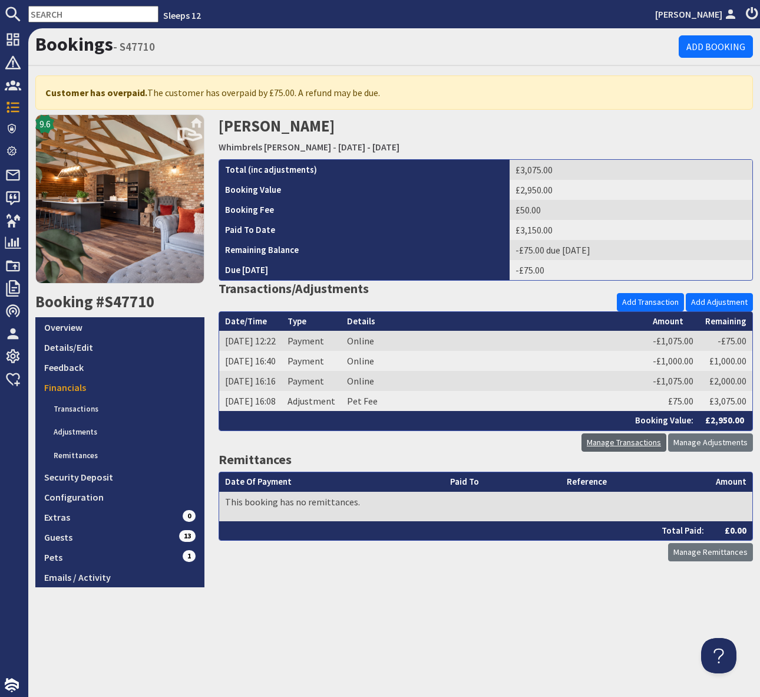
click at [632, 444] on link "Manage Transactions" at bounding box center [624, 442] width 85 height 18
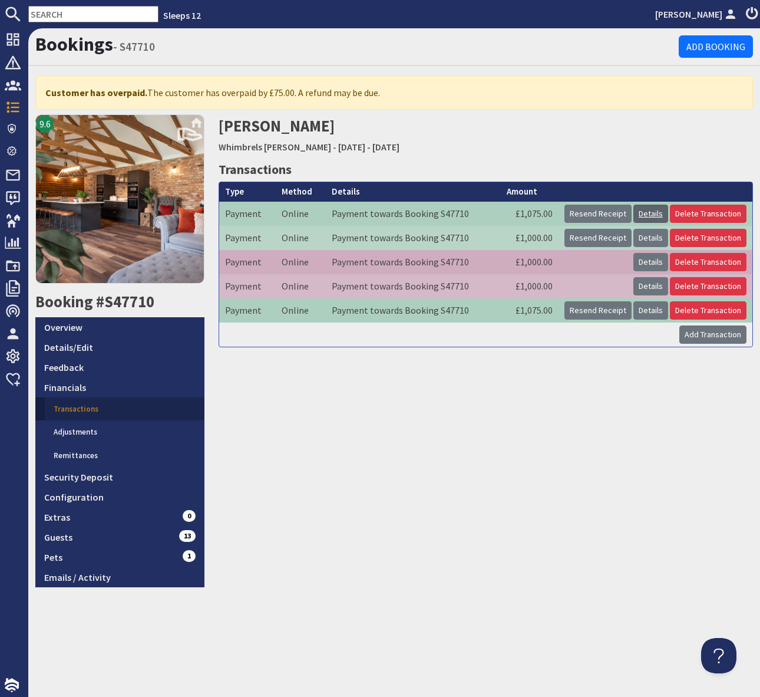
click at [650, 213] on link "Details" at bounding box center [651, 214] width 35 height 18
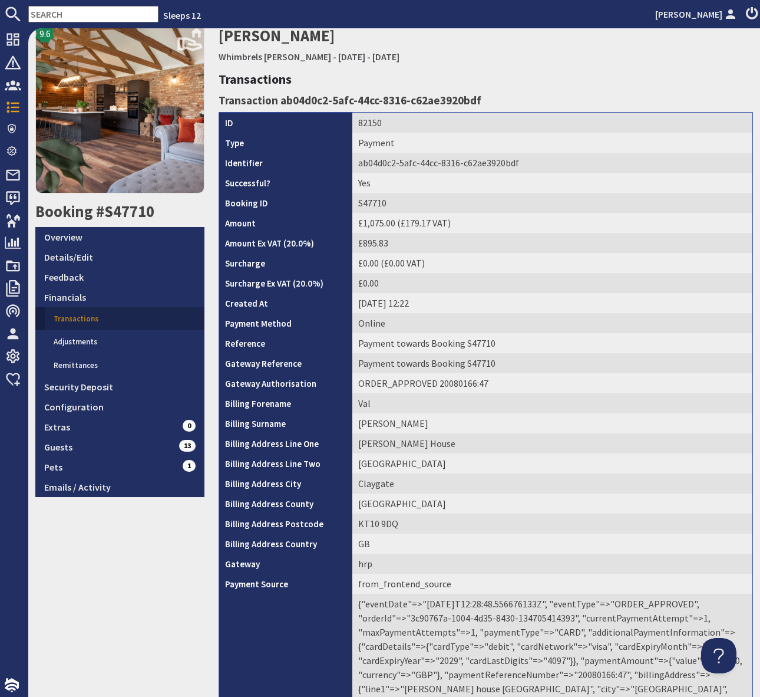
scroll to position [186, 0]
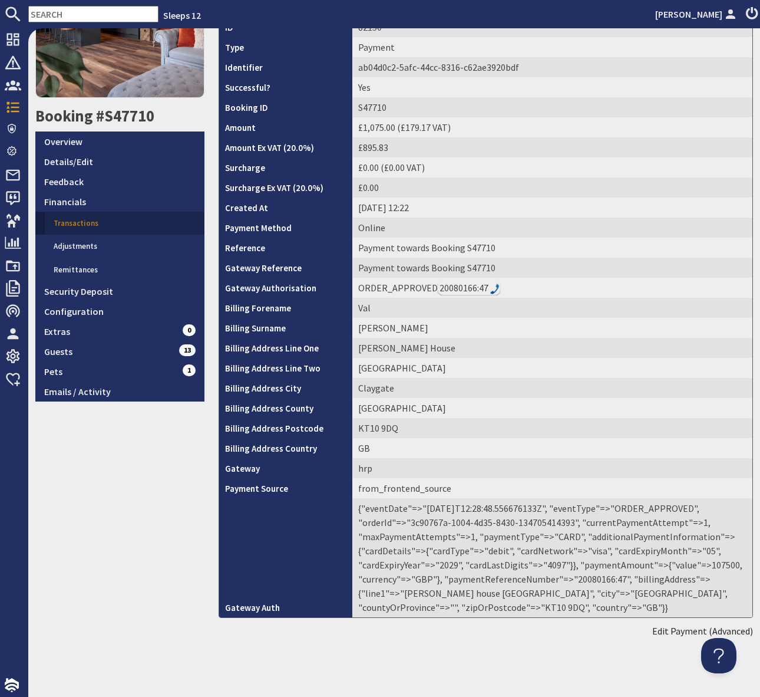
click at [597, 579] on td "{"eventDate"=>"2025-08-08T12:28:48.556676133Z", "eventType"=>"ORDER_APPROVED", …" at bounding box center [552, 557] width 400 height 119
copy td "20080166"
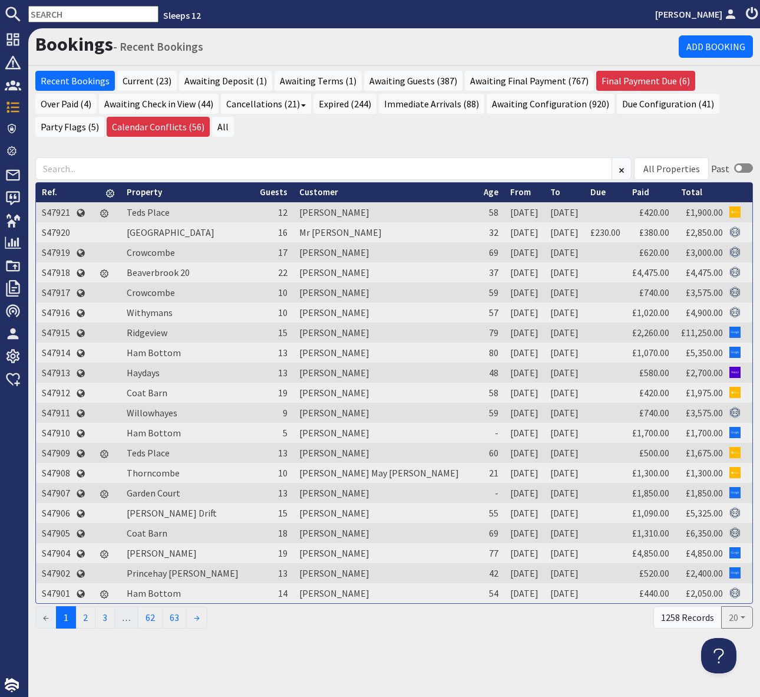
click at [70, 14] on input "text" at bounding box center [93, 14] width 130 height 17
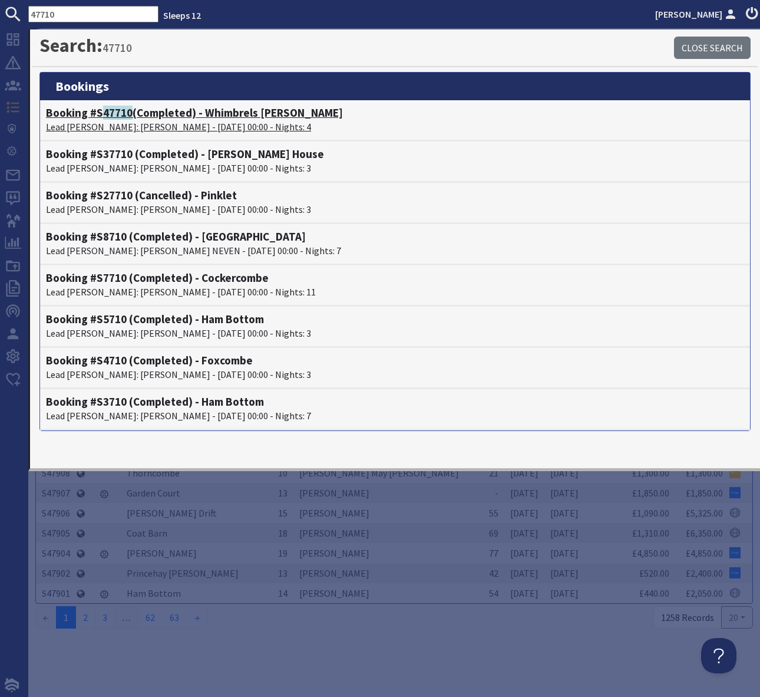
type input "47710"
click at [230, 114] on h4 "Booking #S 47710 (Completed) - Whimbrels Barton" at bounding box center [395, 113] width 698 height 14
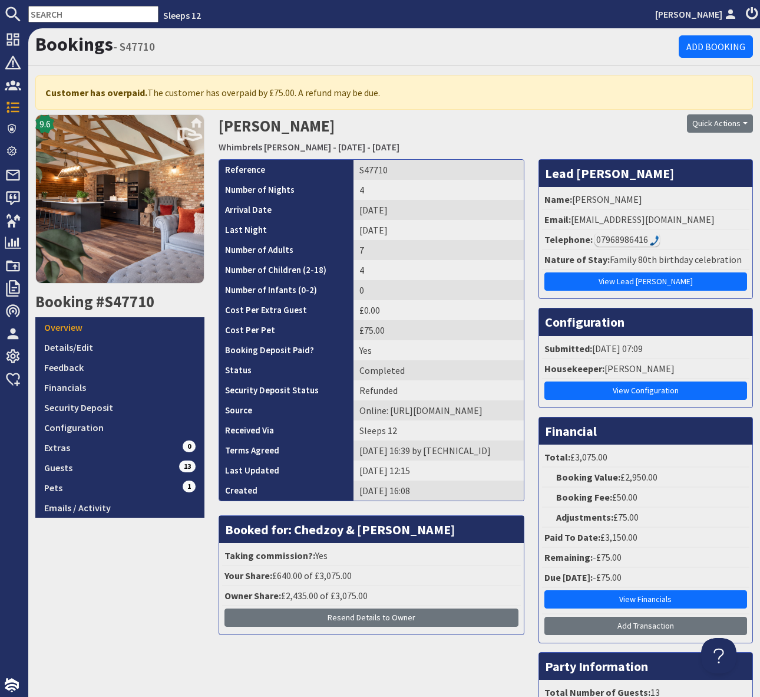
scroll to position [14, 0]
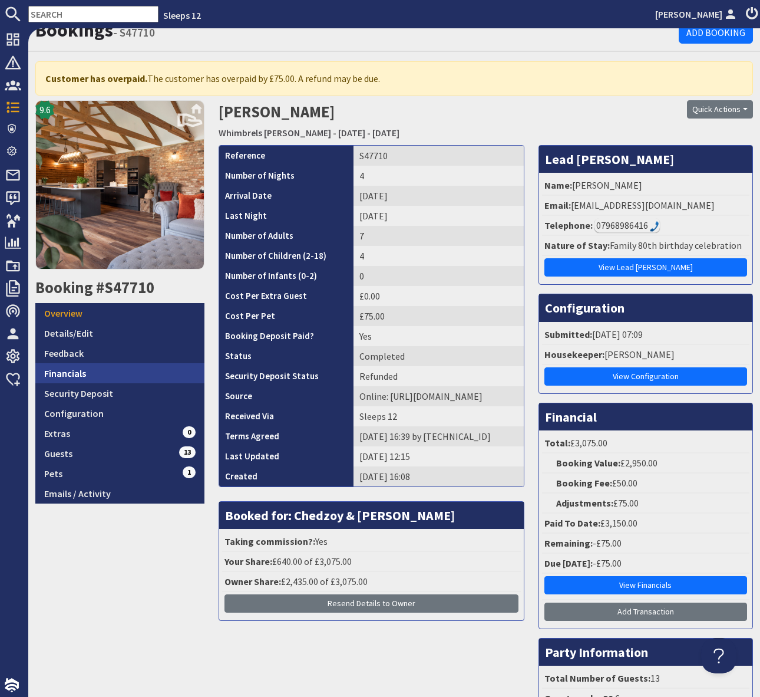
click at [91, 371] on link "Financials" at bounding box center [119, 373] width 169 height 20
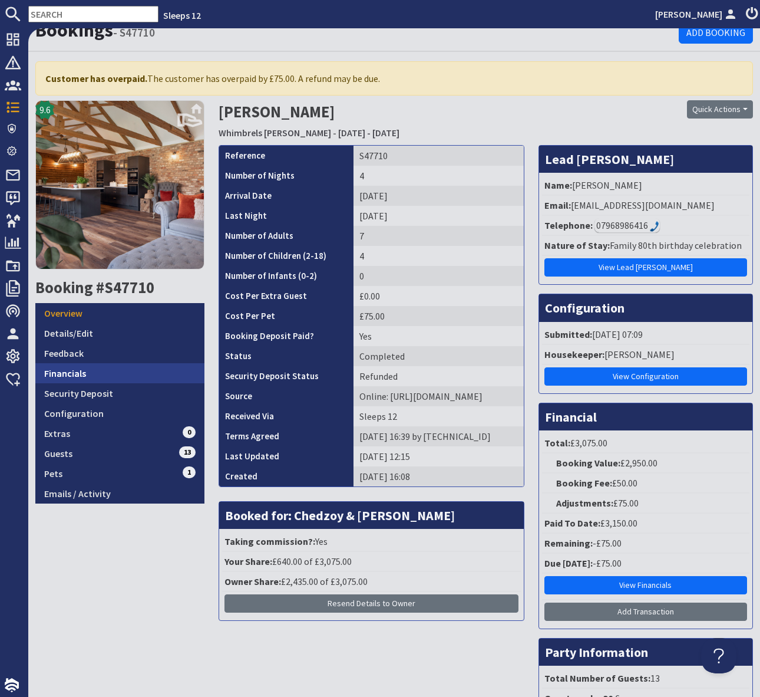
click at [91, 371] on link "Financials" at bounding box center [119, 373] width 169 height 20
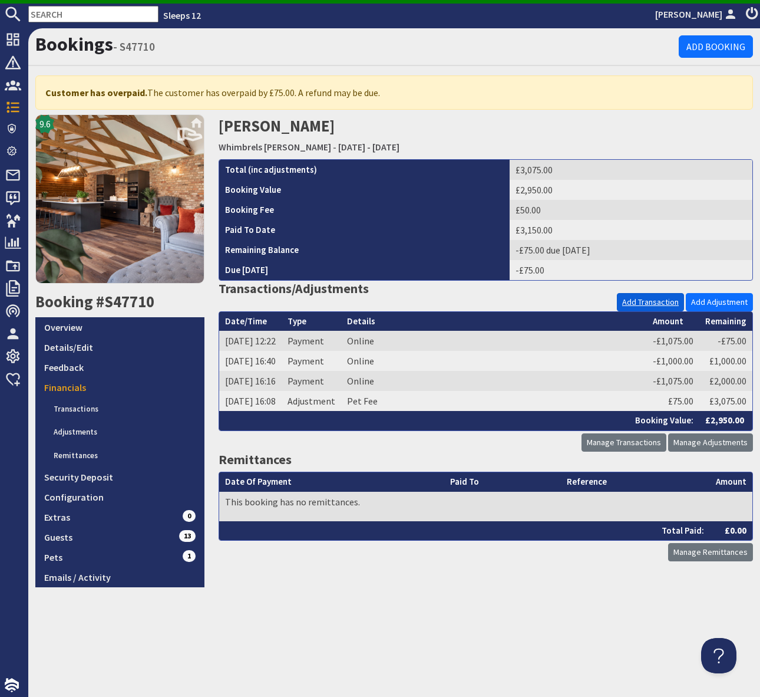
click at [650, 304] on link "Add Transaction" at bounding box center [650, 302] width 67 height 18
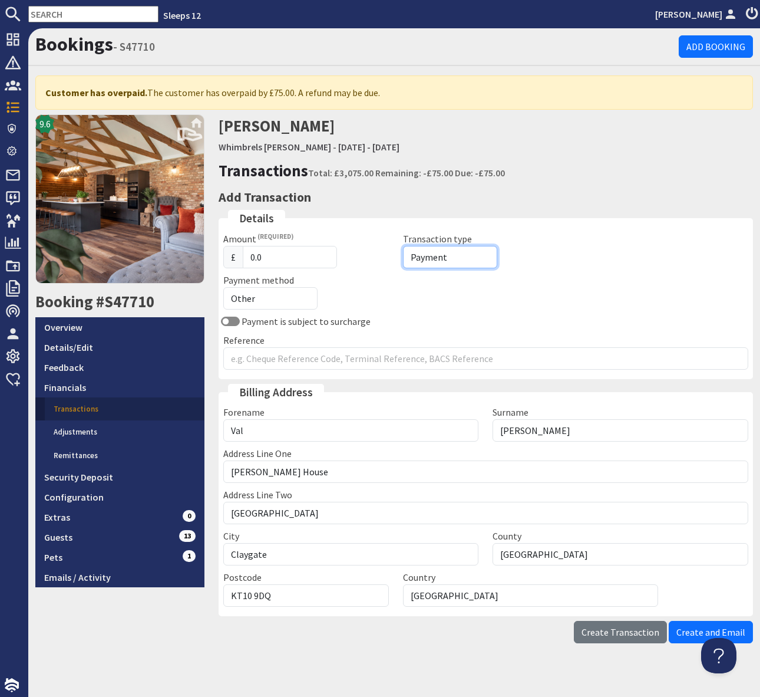
click at [456, 258] on select "Payment Refund" at bounding box center [450, 257] width 94 height 22
select select "refund"
click at [272, 253] on input "0.0" at bounding box center [290, 257] width 94 height 22
drag, startPoint x: 271, startPoint y: 253, endPoint x: 243, endPoint y: 253, distance: 27.7
click at [243, 253] on input "0.0" at bounding box center [290, 257] width 94 height 22
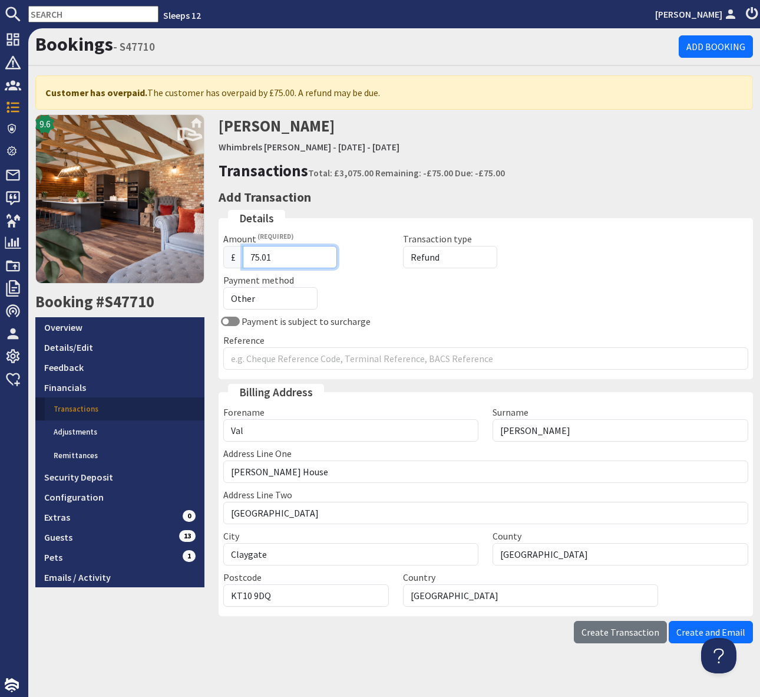
type input "75.01"
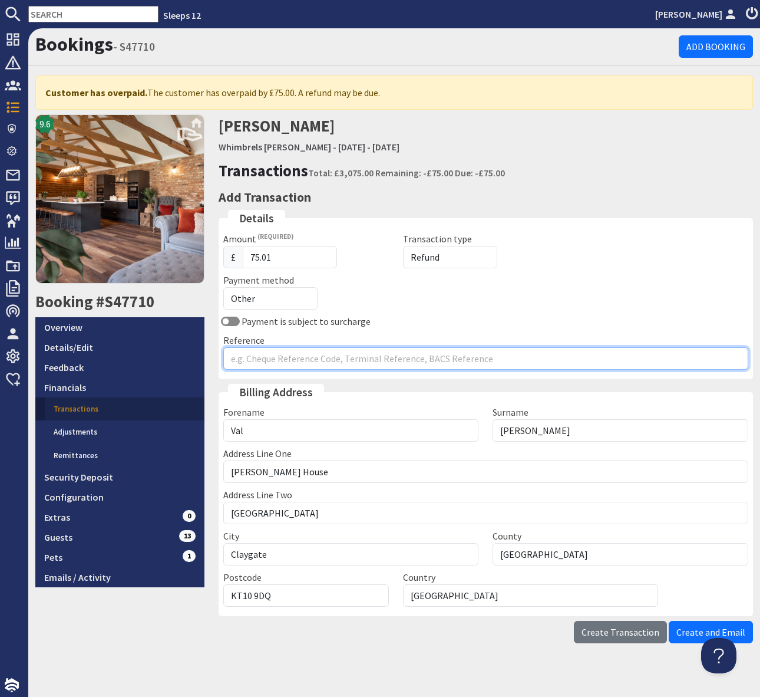
click at [272, 355] on input "Reference" at bounding box center [486, 358] width 526 height 22
type input "1 x Dog"
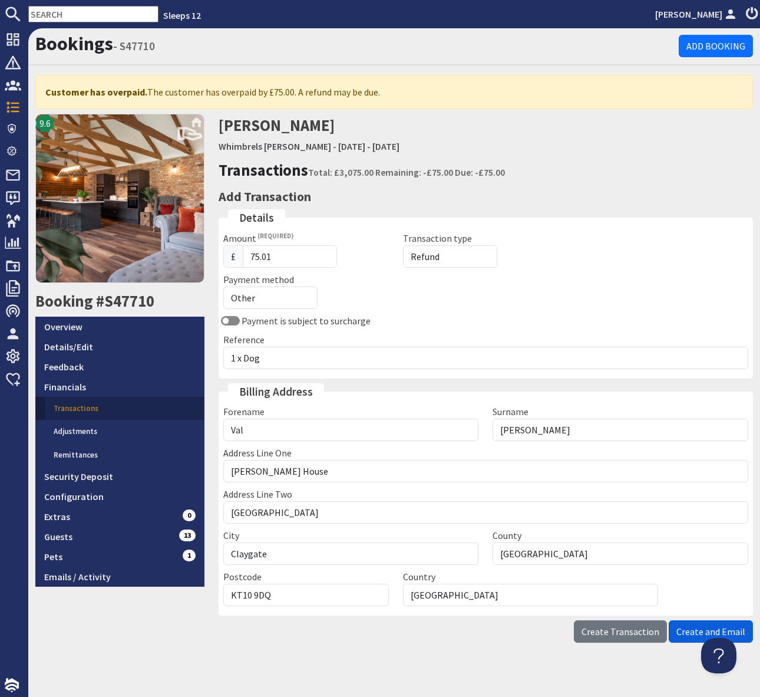
click at [701, 630] on span "Create and Email" at bounding box center [711, 631] width 69 height 12
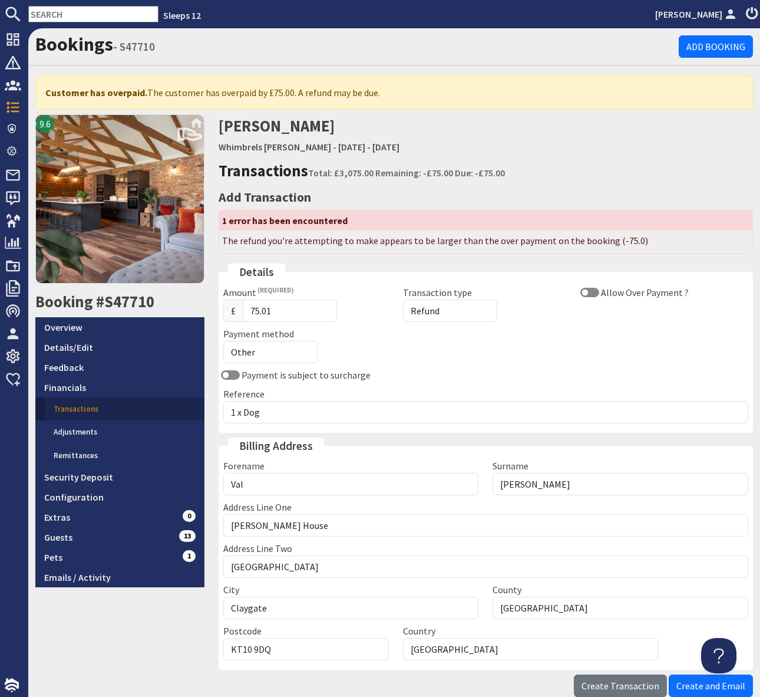
scroll to position [0, 0]
drag, startPoint x: 281, startPoint y: 307, endPoint x: 302, endPoint y: 311, distance: 20.9
click at [281, 308] on input "75.01" at bounding box center [290, 310] width 94 height 22
type input "75.00"
click at [615, 352] on div "Amount £ 75.00 Transaction type Payment Refund Allow Over Payment ? Payment met…" at bounding box center [486, 326] width 540 height 83
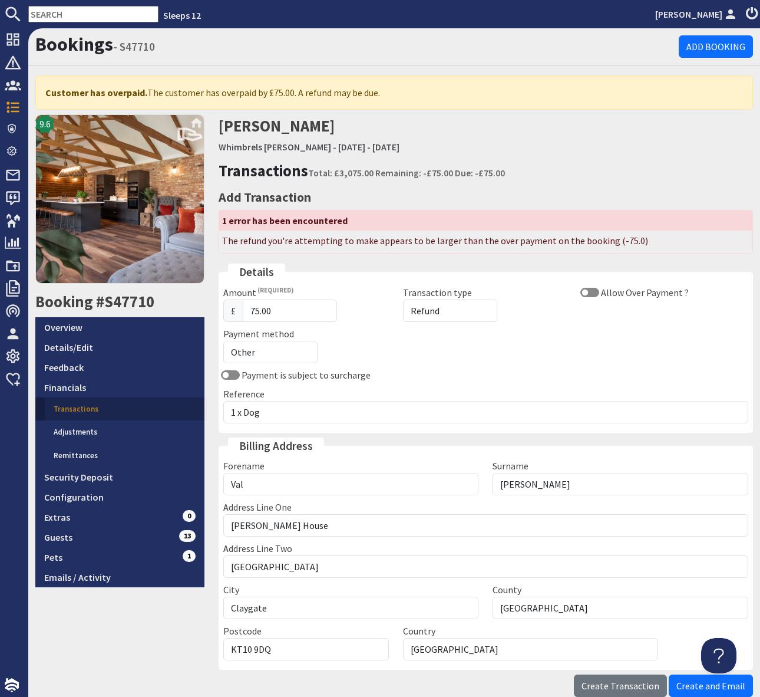
scroll to position [65, 0]
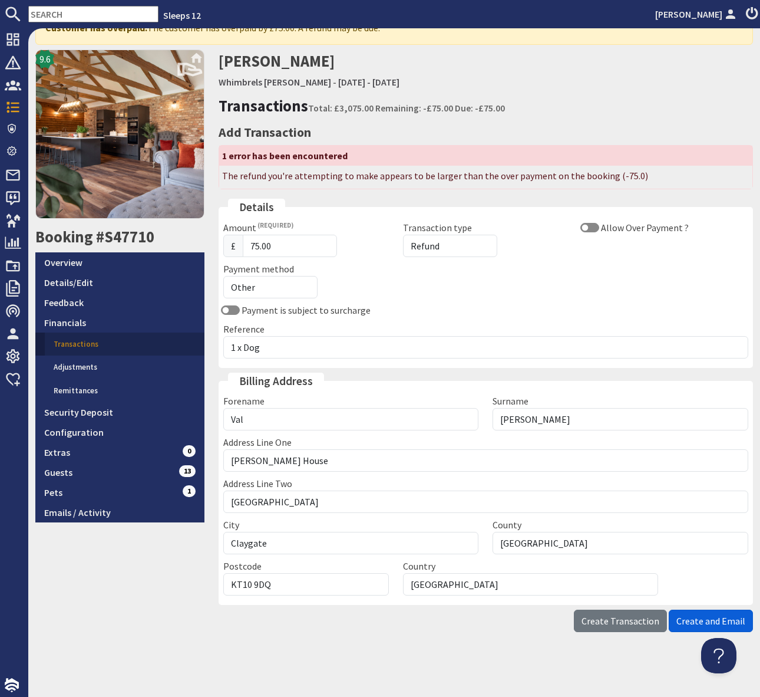
click at [716, 618] on span "Create and Email" at bounding box center [711, 621] width 69 height 12
